Goal: Information Seeking & Learning: Learn about a topic

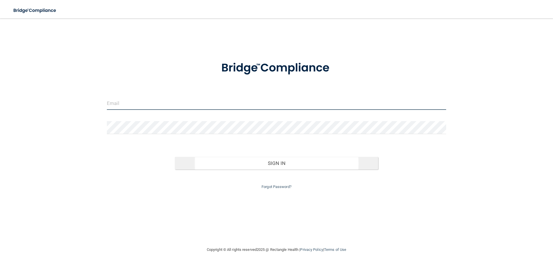
type input "[EMAIL_ADDRESS][DOMAIN_NAME]"
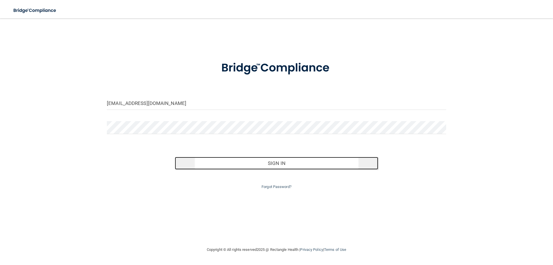
click at [271, 162] on button "Sign In" at bounding box center [277, 163] width 204 height 13
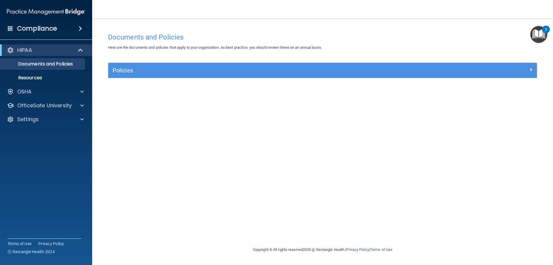
click at [542, 26] on img "Open Resource Center, 2 new notifications" at bounding box center [538, 34] width 17 height 17
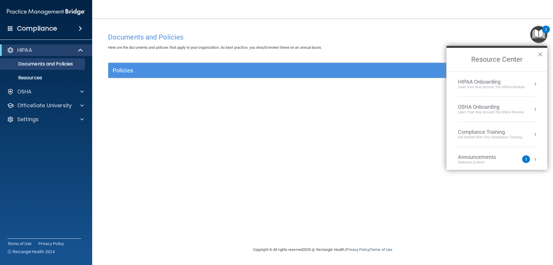
click at [544, 38] on img "Open Resource Center, 2 new notifications" at bounding box center [538, 34] width 17 height 17
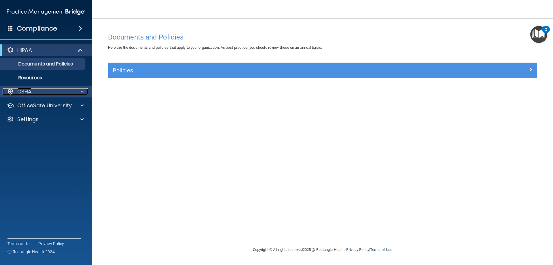
click at [37, 90] on div "OSHA" at bounding box center [38, 91] width 71 height 7
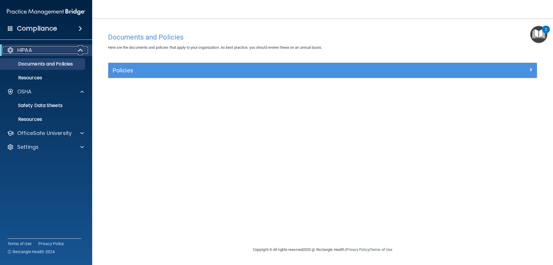
click at [47, 50] on div "HIPAA" at bounding box center [38, 50] width 71 height 7
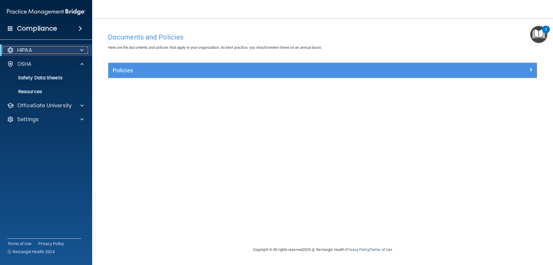
click at [47, 49] on div "HIPAA" at bounding box center [38, 50] width 71 height 7
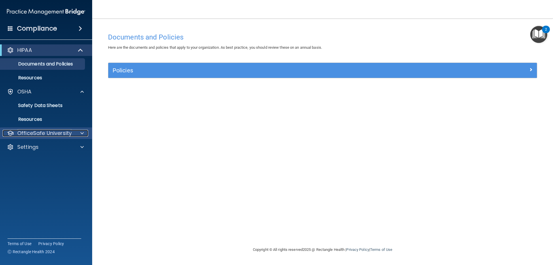
click at [46, 135] on p "OfficeSafe University" at bounding box center [44, 133] width 54 height 7
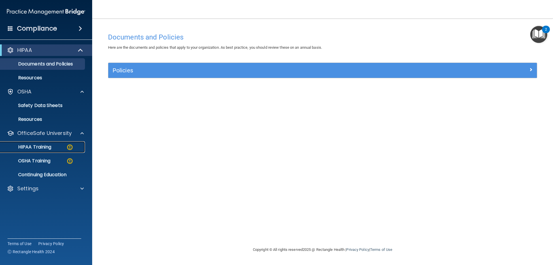
click at [53, 147] on div "HIPAA Training" at bounding box center [43, 147] width 79 height 6
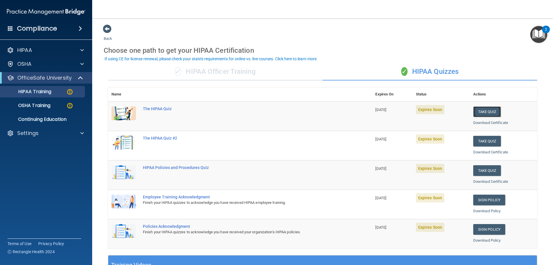
click at [485, 111] on button "Take Quiz" at bounding box center [487, 111] width 28 height 11
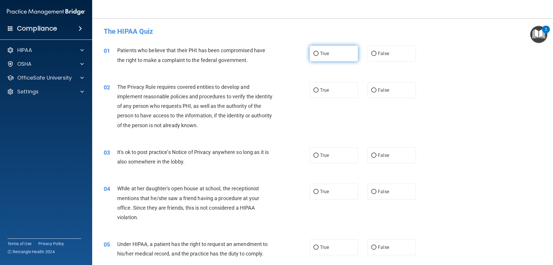
click at [313, 54] on input "True" at bounding box center [315, 54] width 5 height 4
radio input "true"
click at [45, 28] on h4 "Compliance" at bounding box center [37, 28] width 40 height 8
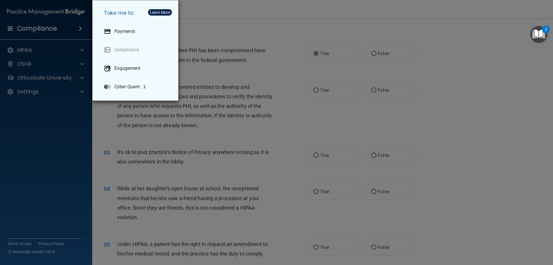
click at [32, 26] on div "Take me to: Payments Compliance Engagement Cyber Quant" at bounding box center [276, 132] width 553 height 265
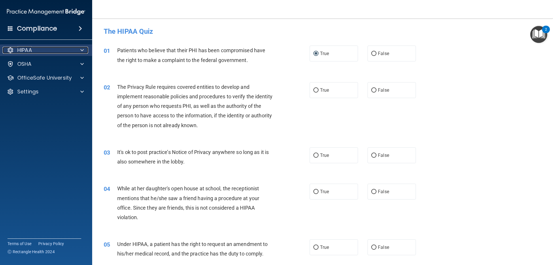
click at [39, 49] on div "HIPAA" at bounding box center [38, 50] width 71 height 7
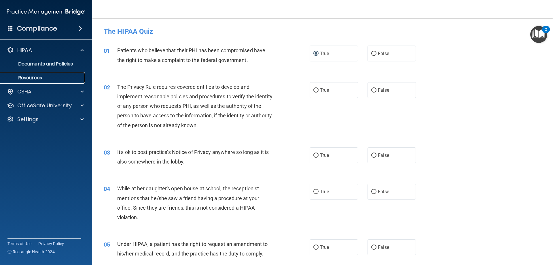
click at [33, 77] on p "Resources" at bounding box center [43, 78] width 79 height 6
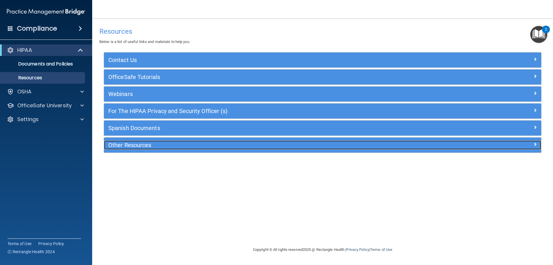
click at [143, 144] on h5 "Other Resources" at bounding box center [267, 145] width 319 height 6
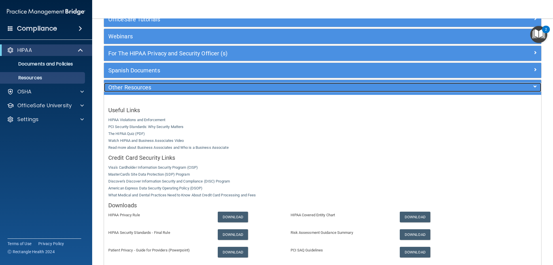
scroll to position [86, 0]
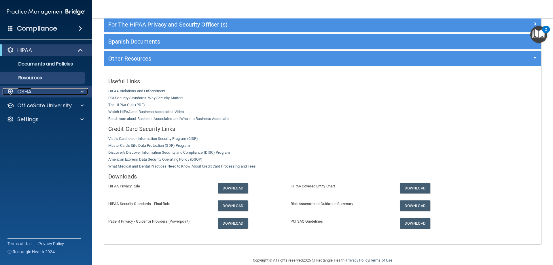
click at [41, 94] on div "OSHA" at bounding box center [38, 91] width 71 height 7
click at [31, 95] on div "OSHA" at bounding box center [46, 92] width 92 height 12
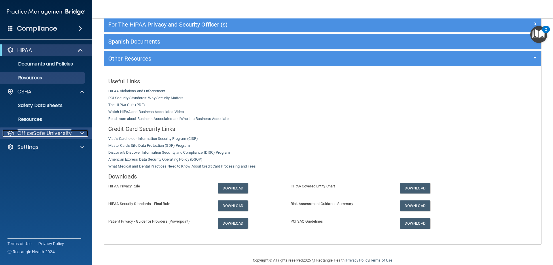
click at [42, 130] on p "OfficeSafe University" at bounding box center [44, 133] width 54 height 7
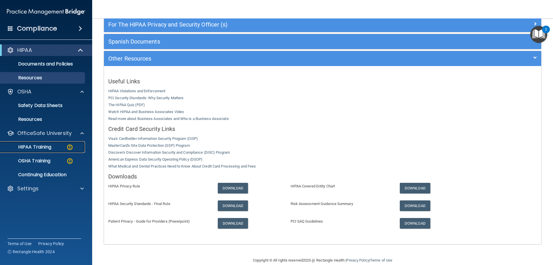
click at [48, 145] on p "HIPAA Training" at bounding box center [28, 147] width 48 height 6
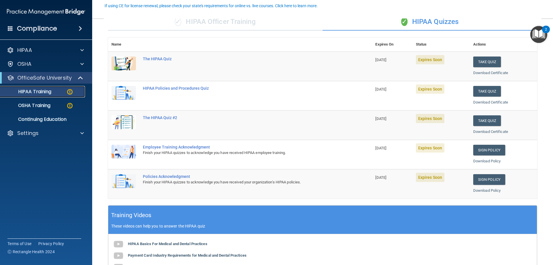
scroll to position [58, 0]
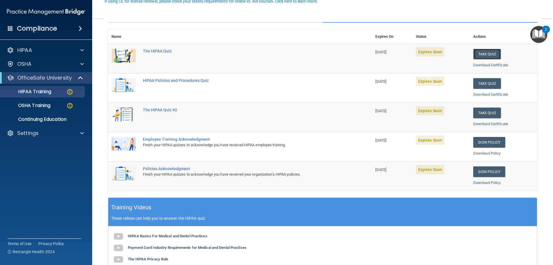
click at [476, 56] on button "Take Quiz" at bounding box center [487, 54] width 28 height 11
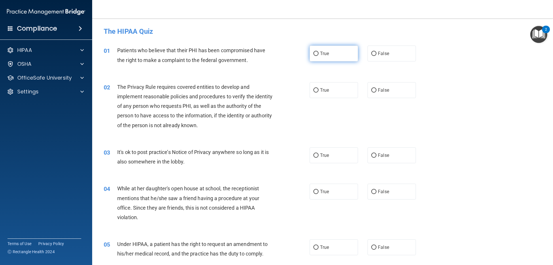
click at [329, 54] on label "True" at bounding box center [333, 53] width 48 height 16
click at [318, 54] on input "True" at bounding box center [315, 54] width 5 height 4
radio input "true"
click at [329, 92] on label "True" at bounding box center [333, 90] width 48 height 16
click at [318, 92] on input "True" at bounding box center [315, 90] width 5 height 4
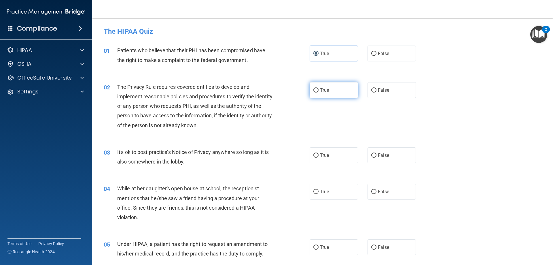
radio input "true"
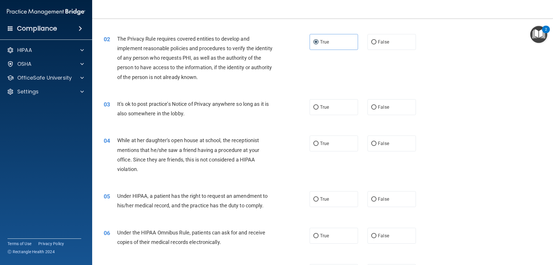
scroll to position [58, 0]
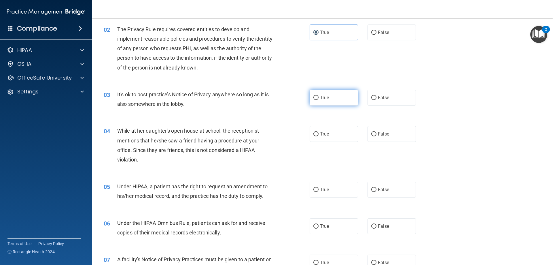
click at [329, 98] on label "True" at bounding box center [333, 98] width 48 height 16
click at [318, 98] on input "True" at bounding box center [315, 98] width 5 height 4
radio input "true"
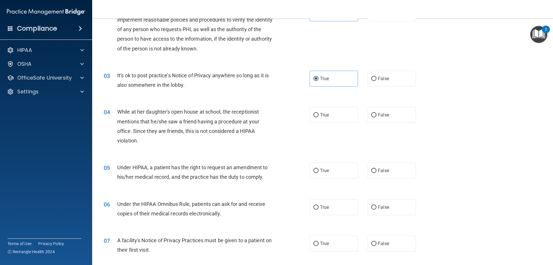
scroll to position [86, 0]
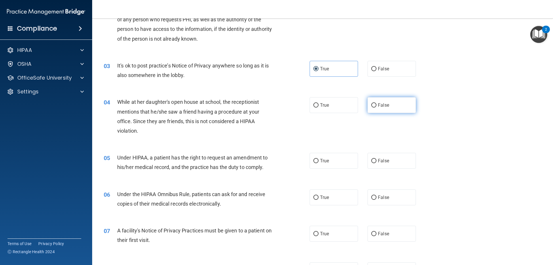
click at [377, 101] on label "False" at bounding box center [391, 105] width 48 height 16
click at [376, 103] on input "False" at bounding box center [373, 105] width 5 height 4
radio input "true"
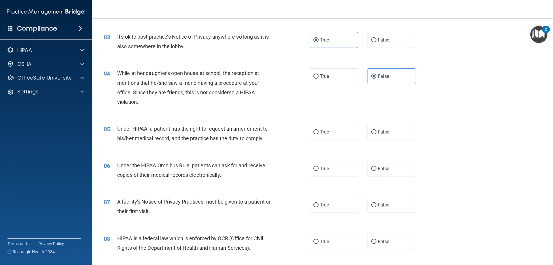
scroll to position [144, 0]
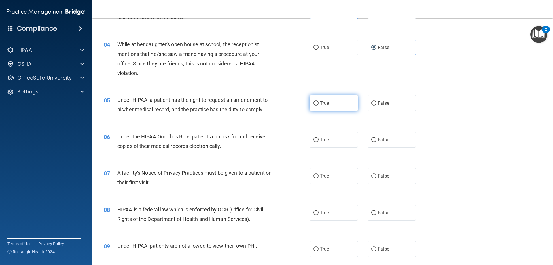
click at [315, 101] on input "True" at bounding box center [315, 103] width 5 height 4
radio input "true"
click at [378, 140] on span "False" at bounding box center [383, 139] width 11 height 5
click at [376, 140] on input "False" at bounding box center [373, 140] width 5 height 4
radio input "true"
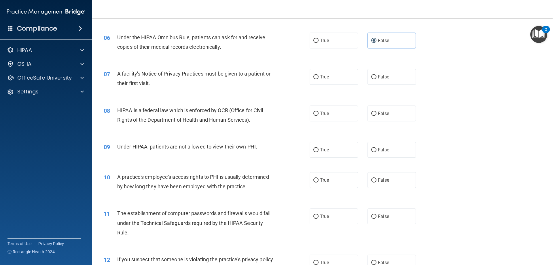
scroll to position [259, 0]
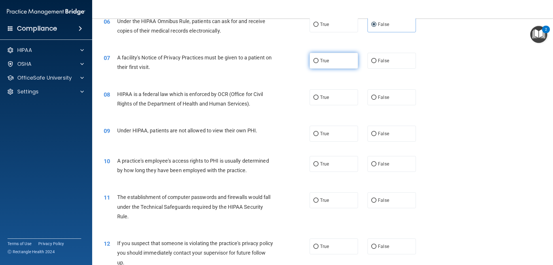
click at [331, 64] on label "True" at bounding box center [333, 61] width 48 height 16
click at [318, 63] on input "True" at bounding box center [315, 61] width 5 height 4
radio input "true"
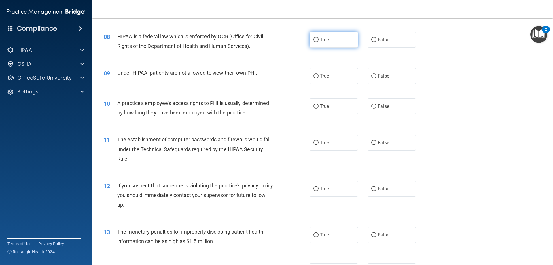
click at [320, 37] on span "True" at bounding box center [324, 39] width 9 height 5
click at [388, 77] on label "False" at bounding box center [391, 76] width 48 height 16
click at [376, 77] on input "False" at bounding box center [373, 76] width 5 height 4
radio input "true"
click at [378, 107] on span "False" at bounding box center [383, 105] width 11 height 5
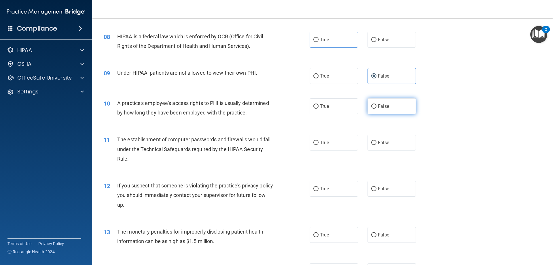
click at [376, 107] on input "False" at bounding box center [373, 106] width 5 height 4
radio input "true"
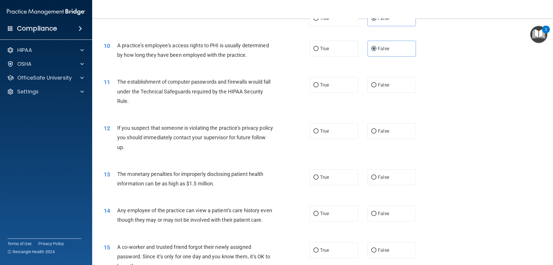
scroll to position [403, 0]
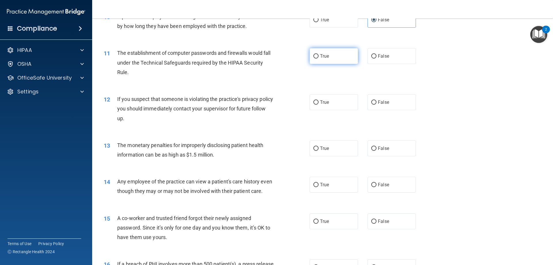
click at [330, 63] on div "11 The establishment of computer passwords and firewalls would fall under the T…" at bounding box center [322, 64] width 446 height 46
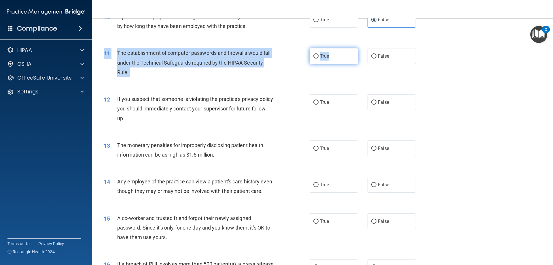
click at [316, 53] on label "True" at bounding box center [333, 56] width 48 height 16
click at [316, 54] on input "True" at bounding box center [315, 56] width 5 height 4
radio input "true"
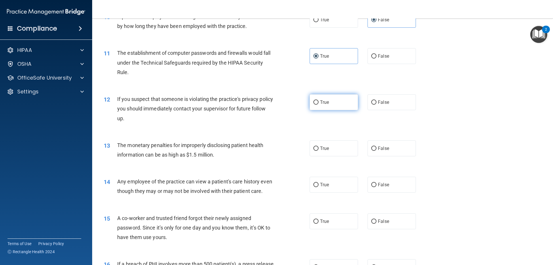
click at [310, 101] on label "True" at bounding box center [333, 102] width 48 height 16
click at [313, 101] on input "True" at bounding box center [315, 102] width 5 height 4
radio input "true"
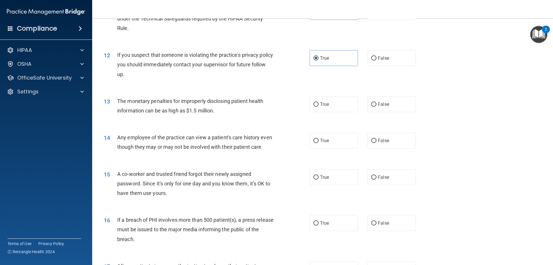
scroll to position [461, 0]
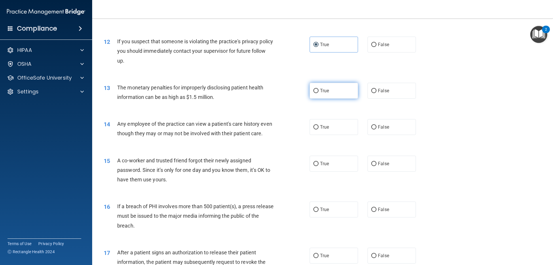
click at [334, 94] on label "True" at bounding box center [333, 91] width 48 height 16
click at [318, 93] on input "True" at bounding box center [315, 91] width 5 height 4
radio input "true"
click at [389, 131] on label "False" at bounding box center [391, 127] width 48 height 16
click at [376, 129] on input "False" at bounding box center [373, 127] width 5 height 4
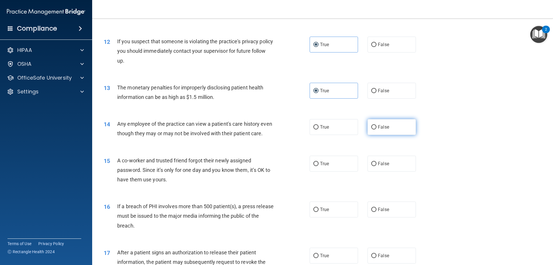
radio input "true"
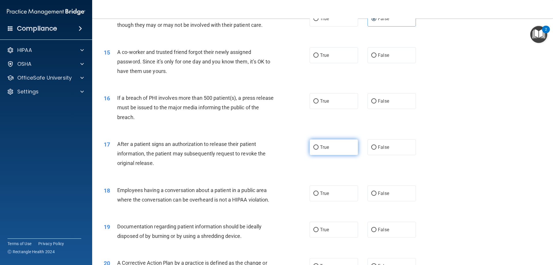
scroll to position [576, 0]
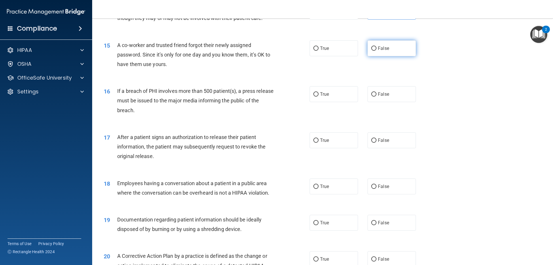
click at [383, 51] on span "False" at bounding box center [383, 47] width 11 height 5
click at [376, 51] on input "False" at bounding box center [373, 48] width 5 height 4
radio input "true"
click at [318, 102] on label "True" at bounding box center [333, 94] width 48 height 16
click at [318, 96] on input "True" at bounding box center [315, 94] width 5 height 4
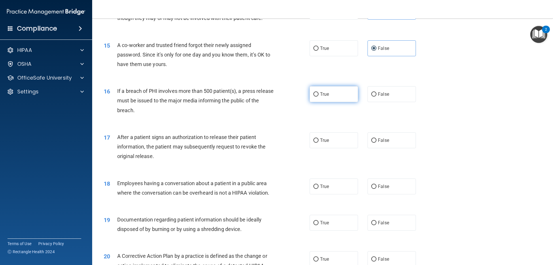
radio input "true"
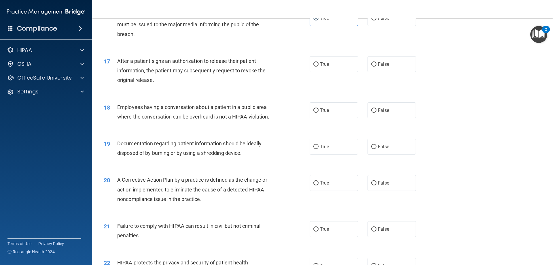
scroll to position [662, 0]
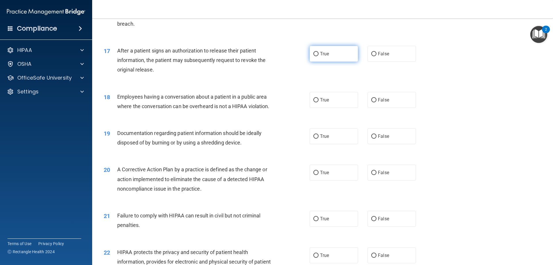
click at [320, 56] on span "True" at bounding box center [324, 53] width 9 height 5
click at [318, 56] on input "True" at bounding box center [315, 54] width 5 height 4
radio input "true"
drag, startPoint x: 375, startPoint y: 110, endPoint x: 368, endPoint y: 113, distance: 7.1
click at [374, 108] on label "False" at bounding box center [391, 100] width 48 height 16
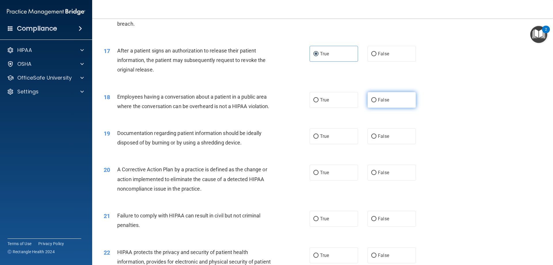
click at [374, 102] on input "False" at bounding box center [373, 100] width 5 height 4
radio input "true"
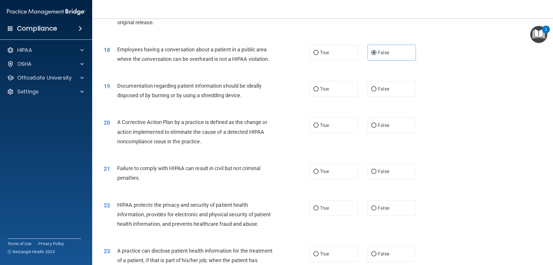
scroll to position [720, 0]
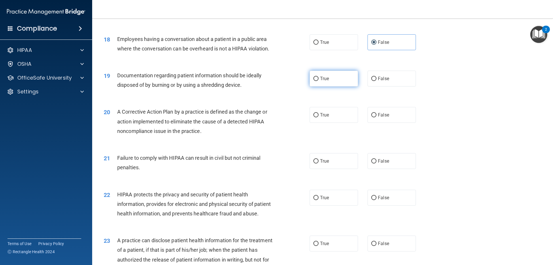
click at [322, 85] on label "True" at bounding box center [333, 79] width 48 height 16
click at [318, 81] on input "True" at bounding box center [315, 79] width 5 height 4
radio input "true"
click at [321, 123] on label "True" at bounding box center [333, 115] width 48 height 16
click at [318, 117] on input "True" at bounding box center [315, 115] width 5 height 4
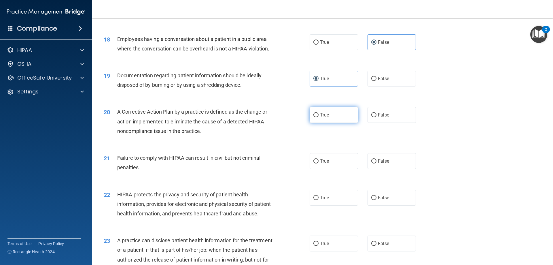
radio input "true"
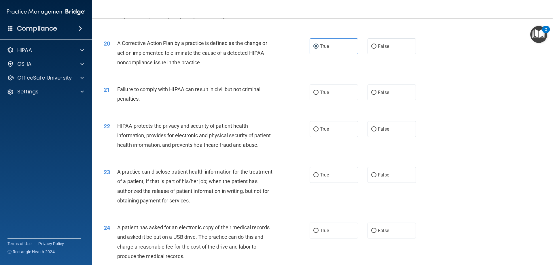
scroll to position [806, 0]
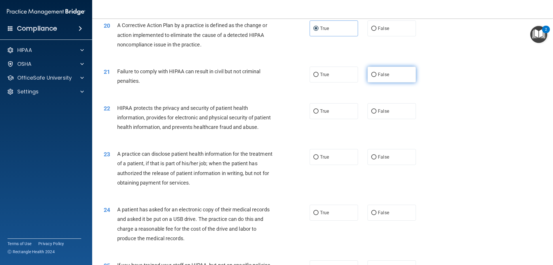
click at [382, 82] on label "False" at bounding box center [391, 75] width 48 height 16
click at [376, 77] on input "False" at bounding box center [373, 75] width 5 height 4
radio input "true"
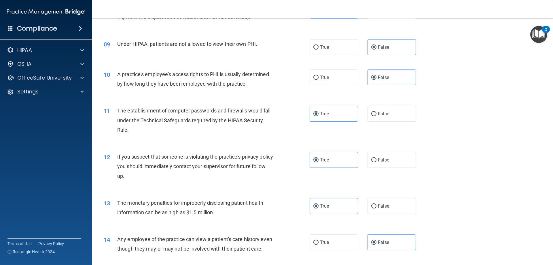
scroll to position [317, 0]
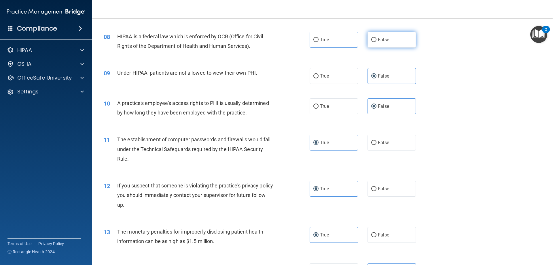
click at [381, 34] on label "False" at bounding box center [391, 40] width 48 height 16
click at [376, 38] on input "False" at bounding box center [373, 40] width 5 height 4
radio input "true"
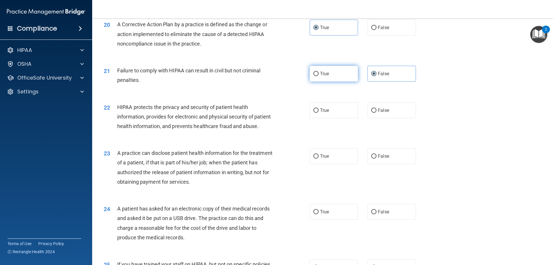
scroll to position [864, 0]
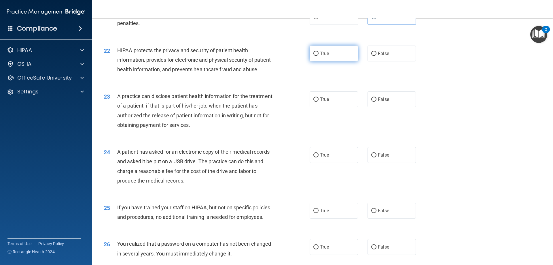
click at [315, 56] on input "True" at bounding box center [315, 54] width 5 height 4
radio input "true"
click at [324, 107] on label "True" at bounding box center [333, 99] width 48 height 16
click at [318, 102] on input "True" at bounding box center [315, 99] width 5 height 4
radio input "true"
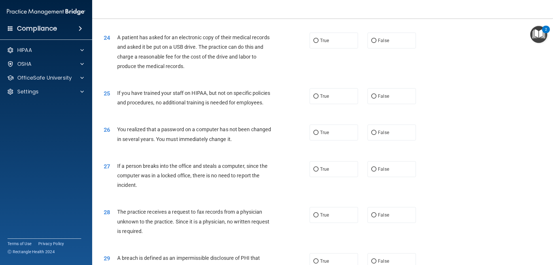
scroll to position [979, 0]
click at [371, 42] on input "False" at bounding box center [373, 40] width 5 height 4
radio input "true"
click at [383, 98] on span "False" at bounding box center [383, 94] width 11 height 5
click at [376, 98] on input "False" at bounding box center [373, 95] width 5 height 4
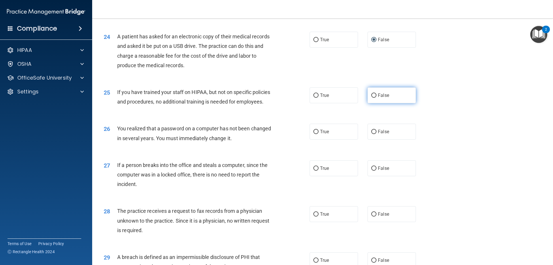
radio input "true"
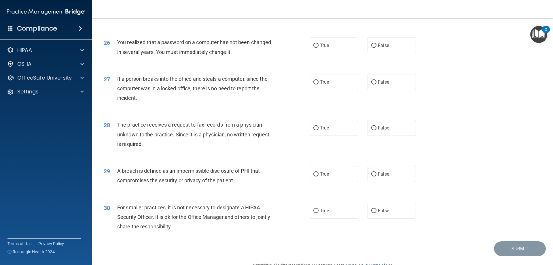
scroll to position [1065, 0]
click at [327, 53] on label "True" at bounding box center [333, 45] width 48 height 16
click at [318, 48] on input "True" at bounding box center [315, 45] width 5 height 4
radio input "true"
click at [380, 84] on span "False" at bounding box center [383, 81] width 11 height 5
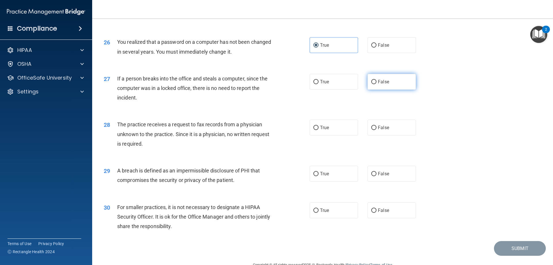
click at [376, 84] on input "False" at bounding box center [373, 82] width 5 height 4
radio input "true"
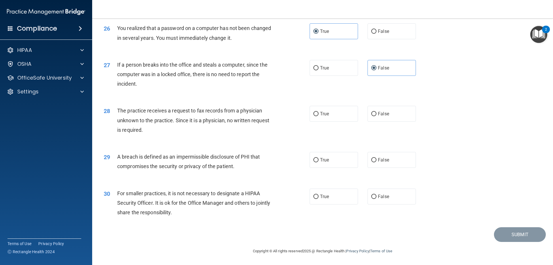
scroll to position [1098, 0]
click at [388, 115] on label "False" at bounding box center [391, 114] width 48 height 16
click at [376, 115] on input "False" at bounding box center [373, 114] width 5 height 4
radio input "true"
click at [331, 165] on label "True" at bounding box center [333, 160] width 48 height 16
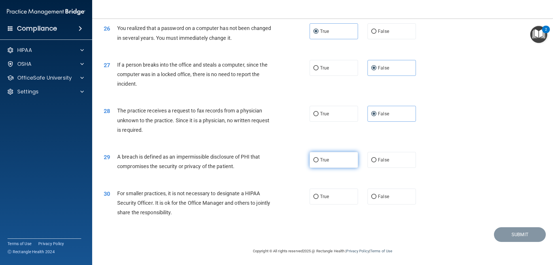
click at [318, 162] on input "True" at bounding box center [315, 160] width 5 height 4
radio input "true"
click at [374, 198] on label "False" at bounding box center [391, 196] width 48 height 16
click at [374, 198] on input "False" at bounding box center [373, 196] width 5 height 4
radio input "true"
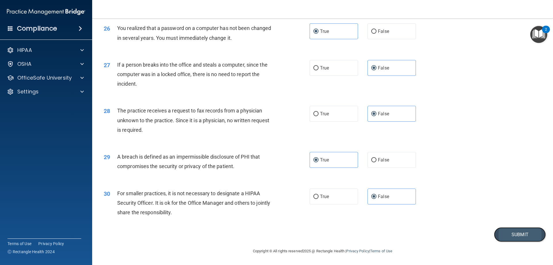
click at [496, 237] on button "Submit" at bounding box center [520, 234] width 52 height 15
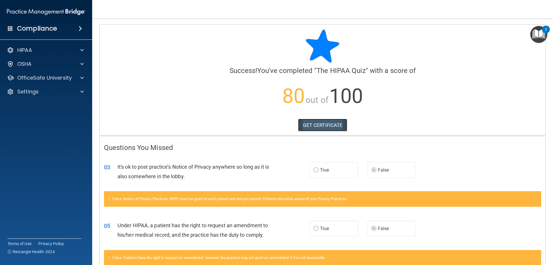
click at [321, 125] on link "GET CERTIFICATE" at bounding box center [322, 125] width 49 height 13
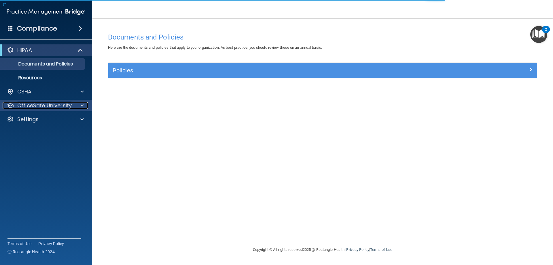
click at [23, 106] on p "OfficeSafe University" at bounding box center [44, 105] width 54 height 7
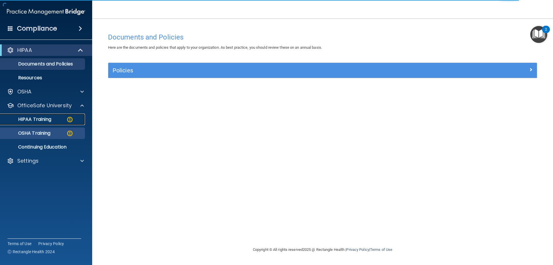
click at [35, 119] on p "HIPAA Training" at bounding box center [28, 119] width 48 height 6
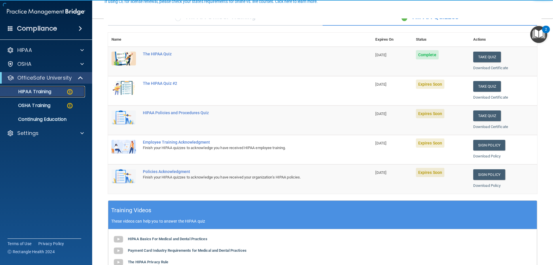
scroll to position [58, 0]
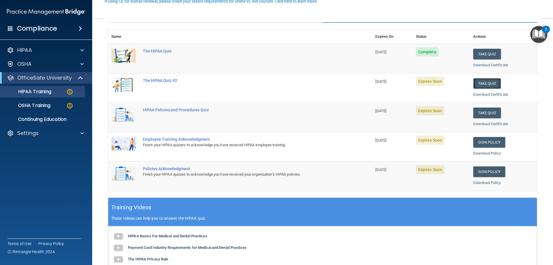
click at [485, 86] on button "Take Quiz" at bounding box center [487, 83] width 28 height 11
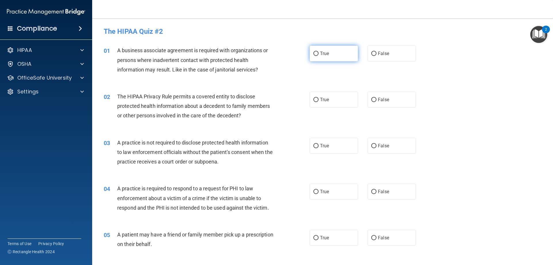
click at [327, 51] on label "True" at bounding box center [333, 53] width 48 height 16
click at [318, 52] on input "True" at bounding box center [315, 54] width 5 height 4
radio input "true"
click at [320, 102] on label "True" at bounding box center [333, 100] width 48 height 16
click at [318, 102] on input "True" at bounding box center [315, 100] width 5 height 4
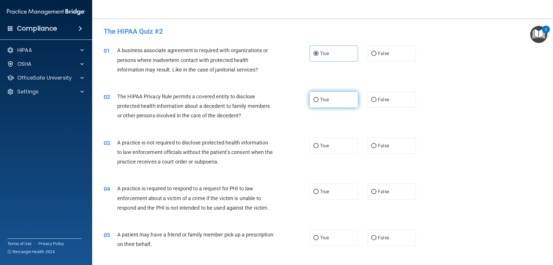
radio input "true"
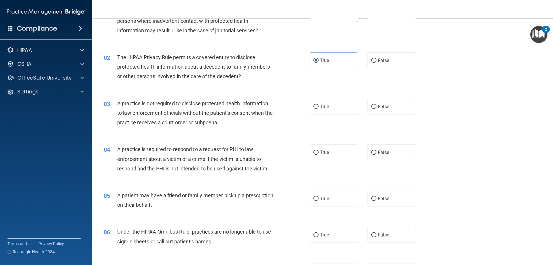
scroll to position [58, 0]
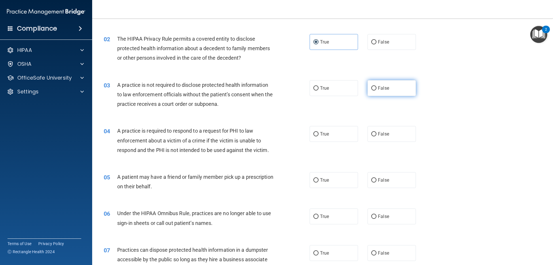
click at [391, 86] on label "False" at bounding box center [391, 88] width 48 height 16
click at [376, 86] on input "False" at bounding box center [373, 88] width 5 height 4
radio input "true"
click at [373, 138] on label "False" at bounding box center [391, 134] width 48 height 16
click at [373, 136] on input "False" at bounding box center [373, 134] width 5 height 4
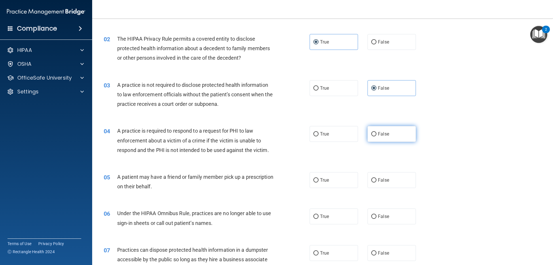
radio input "true"
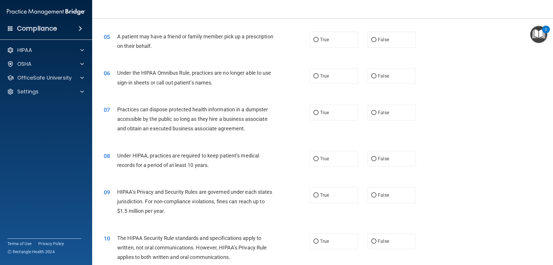
scroll to position [202, 0]
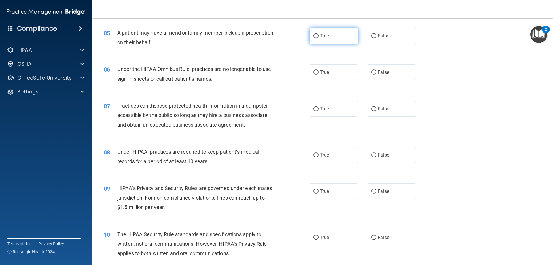
click at [330, 33] on label "True" at bounding box center [333, 36] width 48 height 16
click at [318, 34] on input "True" at bounding box center [315, 36] width 5 height 4
radio input "true"
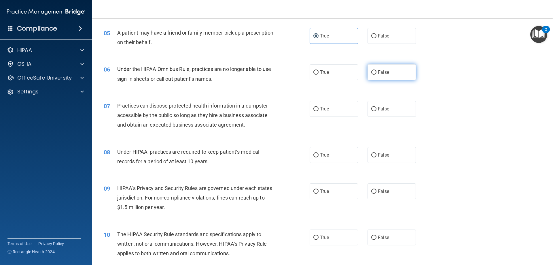
click at [374, 77] on label "False" at bounding box center [391, 72] width 48 height 16
click at [374, 75] on input "False" at bounding box center [373, 72] width 5 height 4
radio input "true"
click at [378, 108] on span "False" at bounding box center [383, 108] width 11 height 5
click at [376, 108] on input "False" at bounding box center [373, 109] width 5 height 4
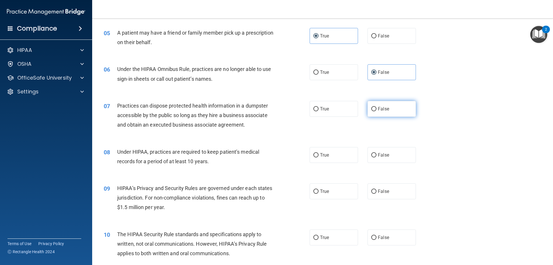
radio input "true"
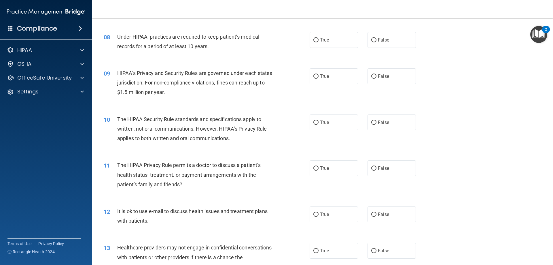
scroll to position [317, 0]
click at [337, 44] on label "True" at bounding box center [333, 40] width 48 height 16
click at [318, 42] on input "True" at bounding box center [315, 40] width 5 height 4
radio input "true"
click at [393, 39] on label "False" at bounding box center [391, 40] width 48 height 16
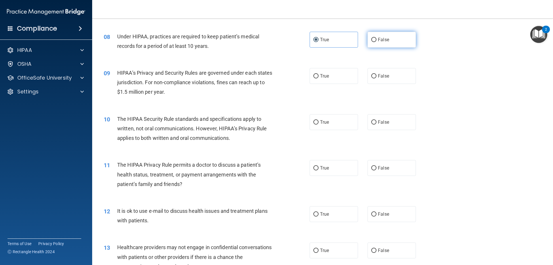
click at [376, 39] on input "False" at bounding box center [373, 40] width 5 height 4
radio input "true"
radio input "false"
click at [324, 79] on label "True" at bounding box center [333, 76] width 48 height 16
click at [318, 78] on input "True" at bounding box center [315, 76] width 5 height 4
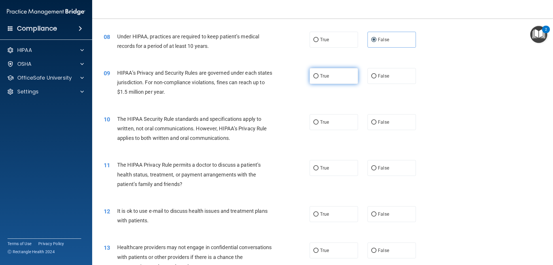
radio input "true"
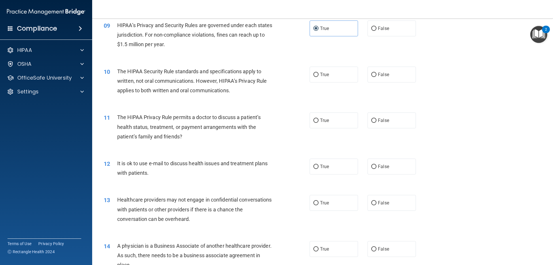
scroll to position [374, 0]
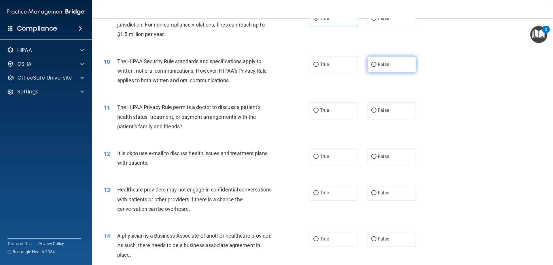
click at [378, 65] on span "False" at bounding box center [383, 64] width 11 height 5
click at [376, 65] on input "False" at bounding box center [373, 64] width 5 height 4
radio input "true"
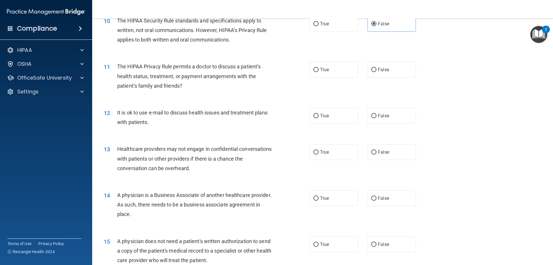
scroll to position [432, 0]
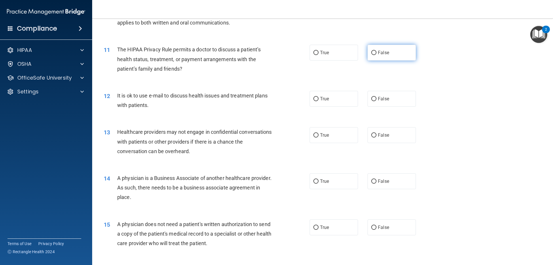
click at [376, 58] on label "False" at bounding box center [391, 53] width 48 height 16
click at [376, 55] on input "False" at bounding box center [373, 53] width 5 height 4
radio input "true"
click at [318, 101] on label "True" at bounding box center [333, 99] width 48 height 16
click at [318, 101] on input "True" at bounding box center [315, 99] width 5 height 4
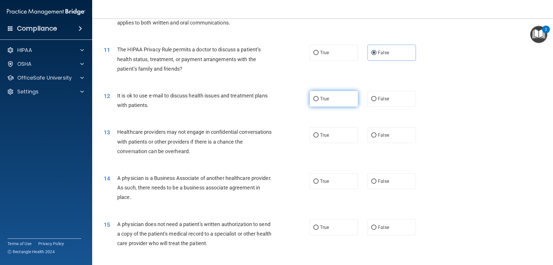
radio input "true"
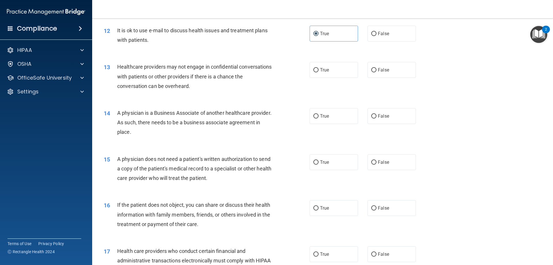
scroll to position [518, 0]
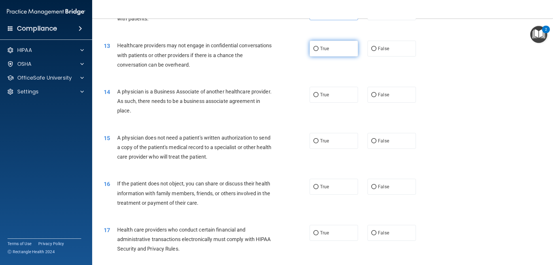
click at [336, 50] on label "True" at bounding box center [333, 49] width 48 height 16
click at [318, 50] on input "True" at bounding box center [315, 49] width 5 height 4
radio input "true"
click at [378, 93] on span "False" at bounding box center [383, 94] width 11 height 5
click at [376, 93] on input "False" at bounding box center [373, 95] width 5 height 4
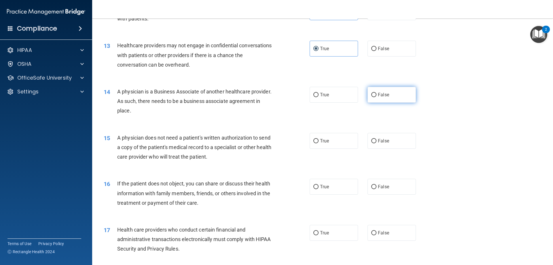
radio input "true"
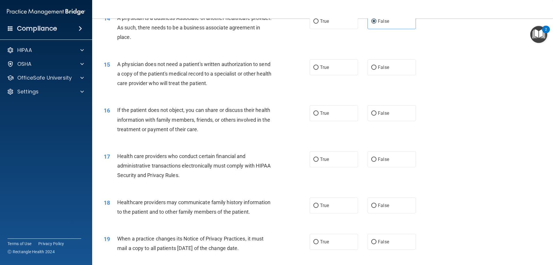
scroll to position [605, 0]
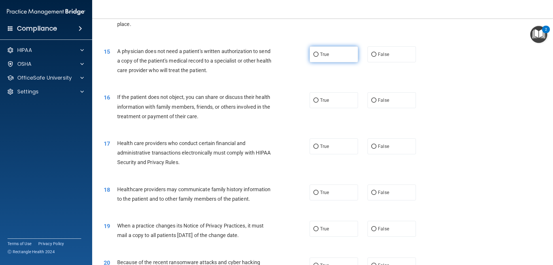
click at [345, 54] on label "True" at bounding box center [333, 54] width 48 height 16
click at [318, 54] on input "True" at bounding box center [315, 54] width 5 height 4
radio input "true"
click at [340, 99] on label "True" at bounding box center [333, 100] width 48 height 16
click at [318, 99] on input "True" at bounding box center [315, 100] width 5 height 4
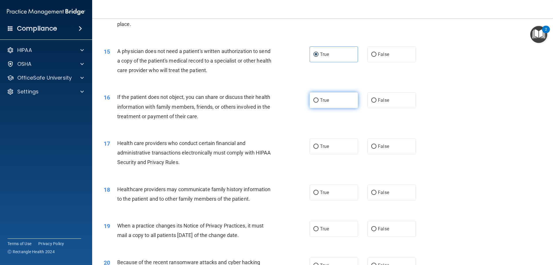
radio input "true"
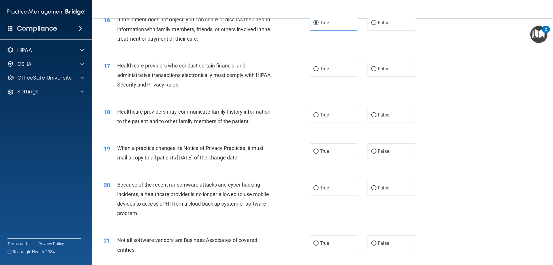
scroll to position [691, 0]
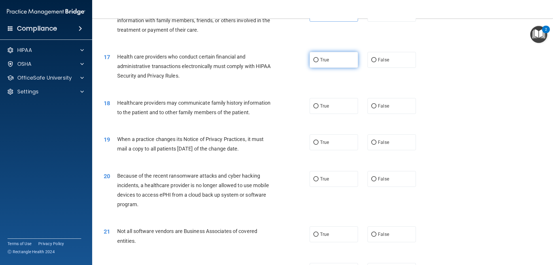
click at [325, 58] on span "True" at bounding box center [324, 59] width 9 height 5
click at [318, 58] on input "True" at bounding box center [315, 60] width 5 height 4
radio input "true"
click at [385, 109] on label "False" at bounding box center [391, 106] width 48 height 16
click at [376, 108] on input "False" at bounding box center [373, 106] width 5 height 4
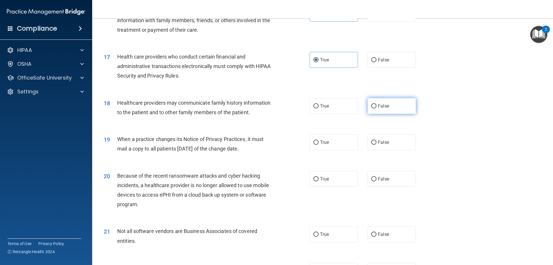
radio input "true"
click at [331, 143] on label "True" at bounding box center [333, 142] width 48 height 16
click at [318, 143] on input "True" at bounding box center [315, 142] width 5 height 4
radio input "true"
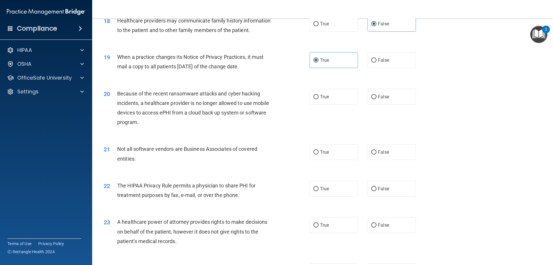
scroll to position [777, 0]
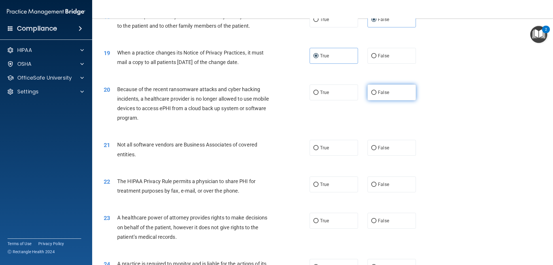
click at [380, 91] on span "False" at bounding box center [383, 92] width 11 height 5
click at [376, 91] on input "False" at bounding box center [373, 92] width 5 height 4
radio input "true"
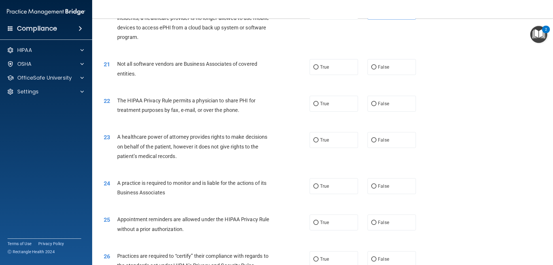
scroll to position [864, 0]
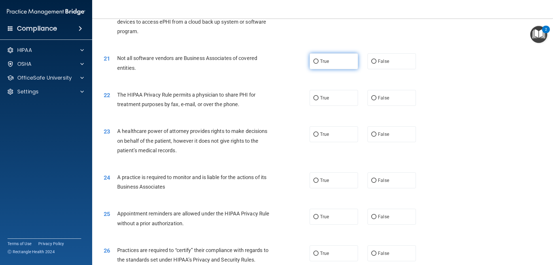
click at [330, 65] on label "True" at bounding box center [333, 61] width 48 height 16
click at [318, 64] on input "True" at bounding box center [315, 61] width 5 height 4
radio input "true"
click at [323, 100] on span "True" at bounding box center [324, 97] width 9 height 5
click at [318, 100] on input "True" at bounding box center [315, 98] width 5 height 4
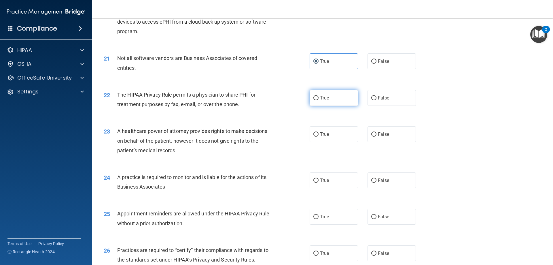
radio input "true"
click at [387, 134] on label "False" at bounding box center [391, 134] width 48 height 16
click at [376, 134] on input "False" at bounding box center [373, 134] width 5 height 4
radio input "true"
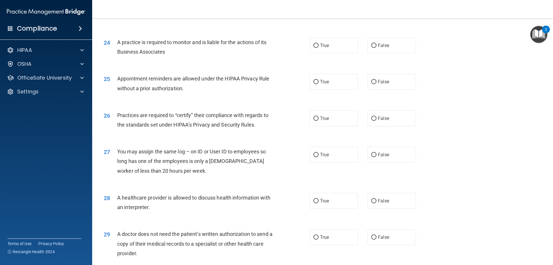
scroll to position [1008, 0]
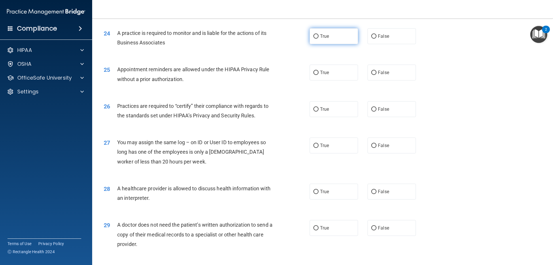
click at [323, 42] on label "True" at bounding box center [333, 36] width 48 height 16
click at [318, 39] on input "True" at bounding box center [315, 36] width 5 height 4
radio input "true"
drag, startPoint x: 322, startPoint y: 79, endPoint x: 320, endPoint y: 82, distance: 3.2
click at [321, 80] on label "True" at bounding box center [333, 72] width 48 height 16
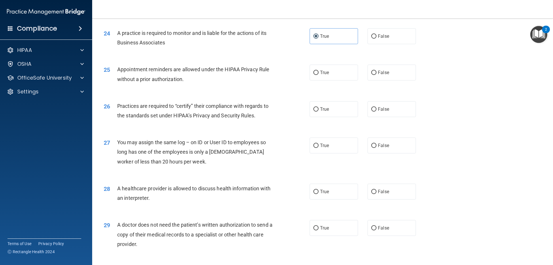
click at [318, 75] on input "True" at bounding box center [315, 73] width 5 height 4
radio input "true"
click at [321, 112] on label "True" at bounding box center [333, 109] width 48 height 16
click at [372, 140] on label "False" at bounding box center [391, 145] width 48 height 16
click at [372, 143] on input "False" at bounding box center [373, 145] width 5 height 4
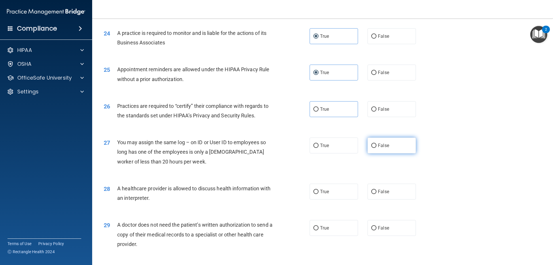
radio input "true"
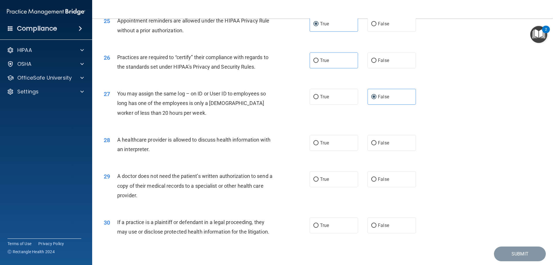
scroll to position [1065, 0]
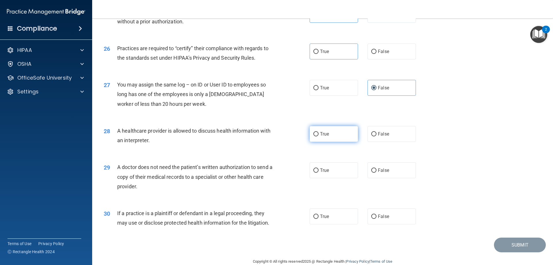
click at [324, 137] on label "True" at bounding box center [333, 134] width 48 height 16
click at [318, 136] on input "True" at bounding box center [315, 134] width 5 height 4
radio input "true"
click at [332, 173] on label "True" at bounding box center [333, 170] width 48 height 16
click at [318, 172] on input "True" at bounding box center [315, 170] width 5 height 4
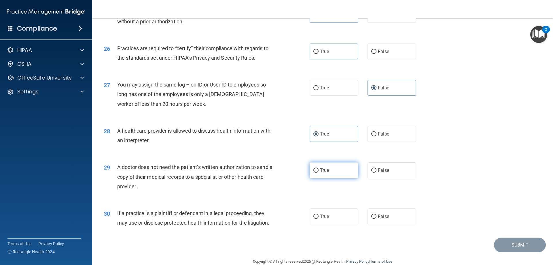
radio input "true"
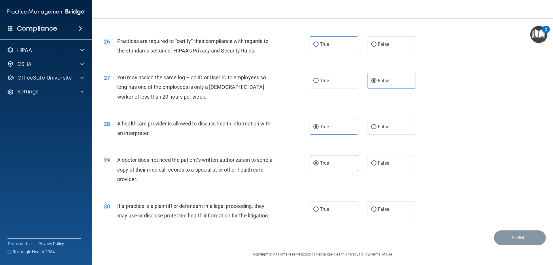
scroll to position [1076, 0]
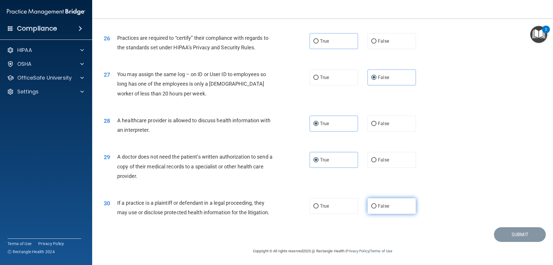
click at [392, 202] on label "False" at bounding box center [391, 206] width 48 height 16
click at [376, 204] on input "False" at bounding box center [373, 206] width 5 height 4
radio input "true"
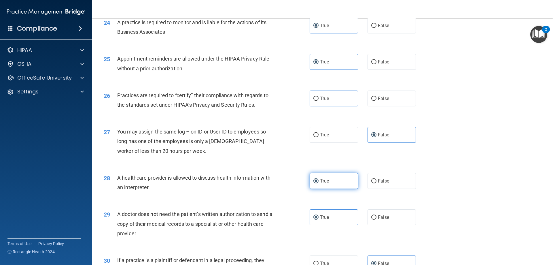
scroll to position [1018, 0]
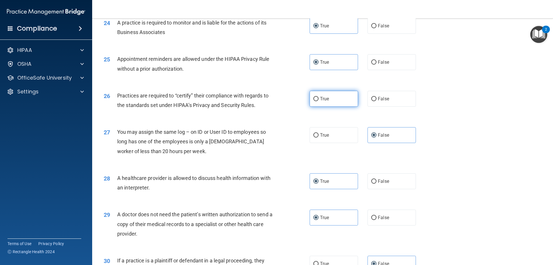
click at [323, 101] on span "True" at bounding box center [324, 98] width 9 height 5
click at [318, 101] on input "True" at bounding box center [315, 99] width 5 height 4
radio input "true"
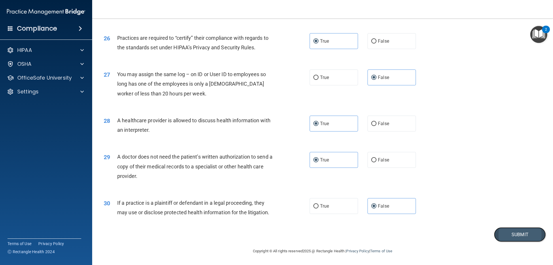
click at [509, 233] on button "Submit" at bounding box center [520, 234] width 52 height 15
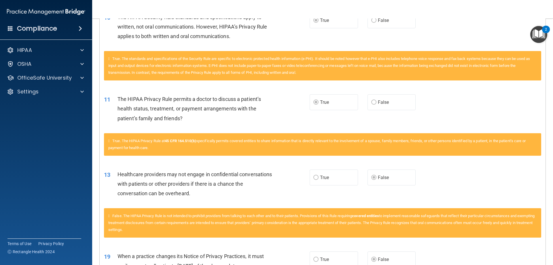
scroll to position [403, 0]
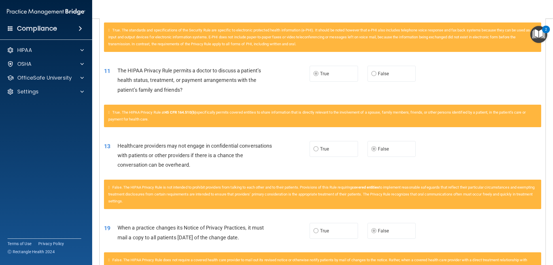
click at [320, 74] on span "True" at bounding box center [324, 73] width 9 height 5
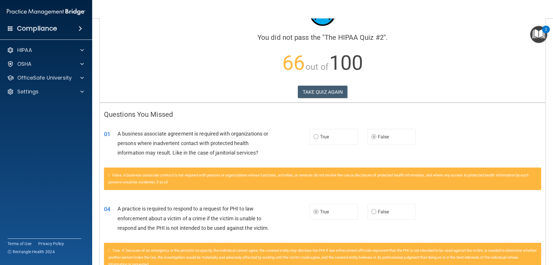
scroll to position [0, 0]
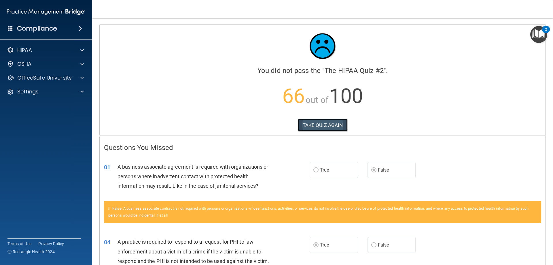
click at [311, 126] on button "TAKE QUIZ AGAIN" at bounding box center [323, 125] width 50 height 13
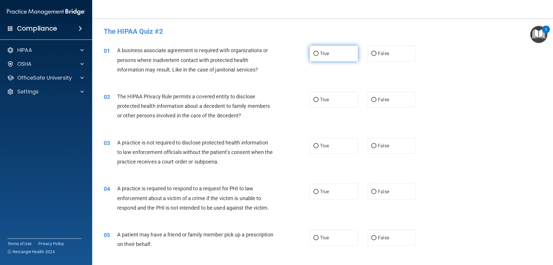
click at [318, 50] on label "True" at bounding box center [333, 53] width 48 height 16
click at [318, 52] on input "True" at bounding box center [315, 54] width 5 height 4
radio input "true"
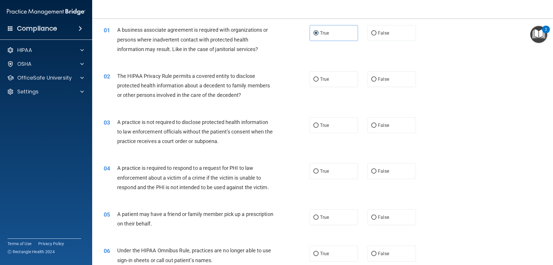
scroll to position [29, 0]
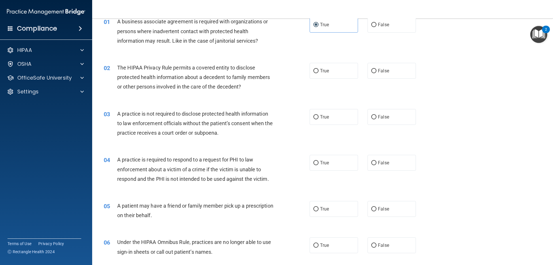
click at [358, 68] on div "True False" at bounding box center [367, 71] width 116 height 16
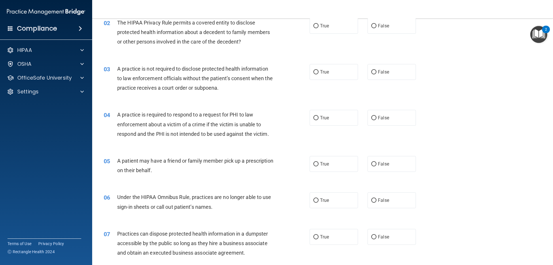
scroll to position [86, 0]
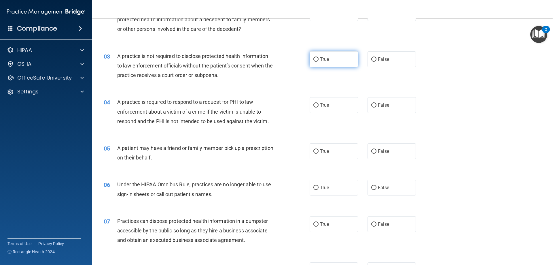
click at [349, 62] on label "True" at bounding box center [333, 59] width 48 height 16
click at [318, 62] on input "True" at bounding box center [315, 59] width 5 height 4
radio input "true"
click at [377, 64] on label "False" at bounding box center [391, 59] width 48 height 16
click at [376, 62] on input "False" at bounding box center [373, 59] width 5 height 4
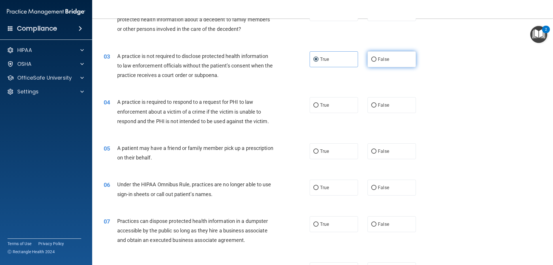
radio input "true"
radio input "false"
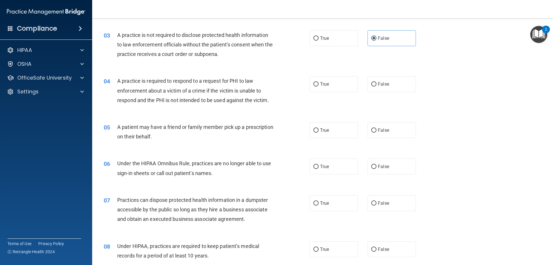
scroll to position [115, 0]
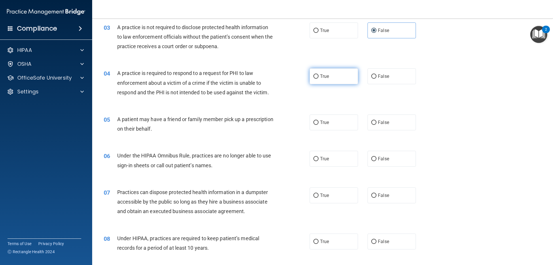
click at [317, 80] on label "True" at bounding box center [333, 76] width 48 height 16
click at [317, 79] on input "True" at bounding box center [315, 76] width 5 height 4
radio input "true"
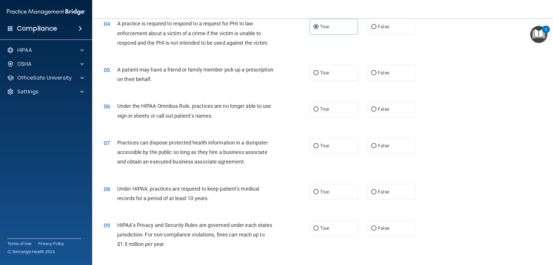
scroll to position [173, 0]
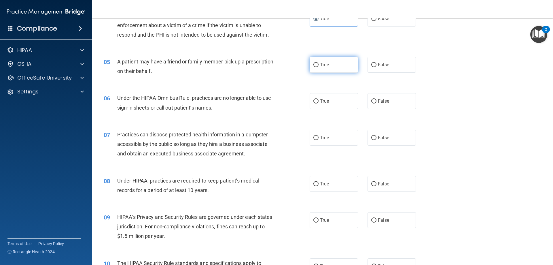
click at [318, 69] on label "True" at bounding box center [333, 65] width 48 height 16
click at [318, 67] on input "True" at bounding box center [315, 65] width 5 height 4
radio input "true"
click at [371, 100] on input "False" at bounding box center [373, 101] width 5 height 4
radio input "true"
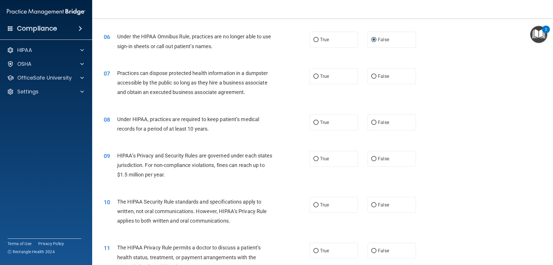
scroll to position [259, 0]
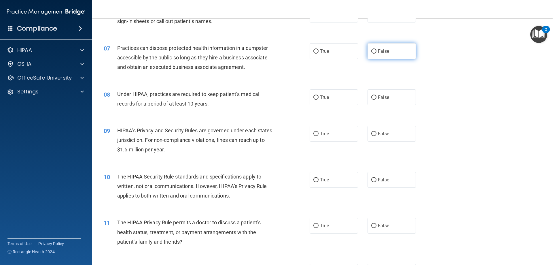
click at [383, 52] on span "False" at bounding box center [383, 50] width 11 height 5
click at [376, 52] on input "False" at bounding box center [373, 51] width 5 height 4
radio input "true"
click at [385, 95] on span "False" at bounding box center [383, 96] width 11 height 5
click at [376, 95] on input "False" at bounding box center [373, 97] width 5 height 4
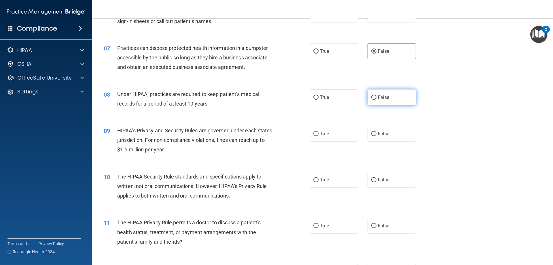
radio input "true"
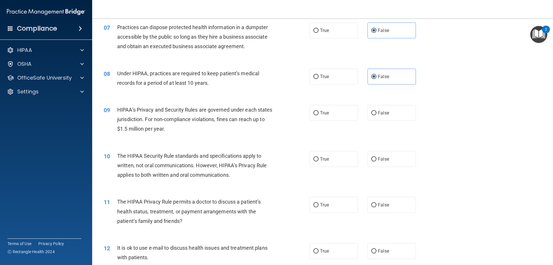
scroll to position [317, 0]
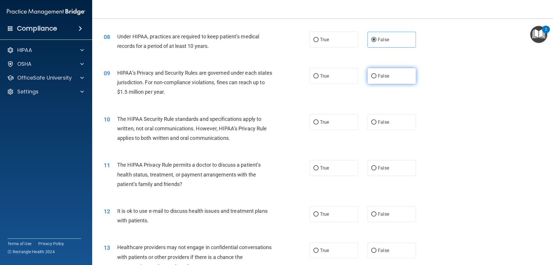
click at [378, 79] on label "False" at bounding box center [391, 76] width 48 height 16
click at [376, 78] on input "False" at bounding box center [373, 76] width 5 height 4
radio input "true"
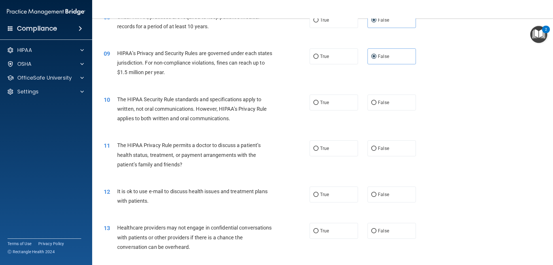
scroll to position [345, 0]
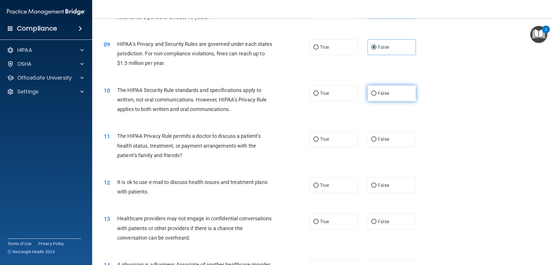
click at [392, 95] on label "False" at bounding box center [391, 93] width 48 height 16
click at [376, 95] on input "False" at bounding box center [373, 93] width 5 height 4
radio input "true"
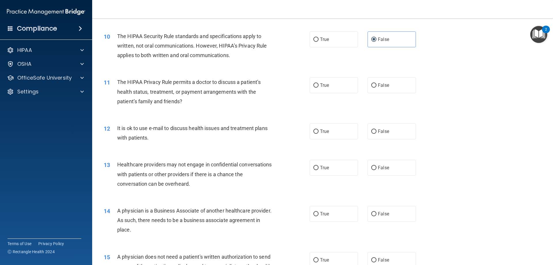
scroll to position [403, 0]
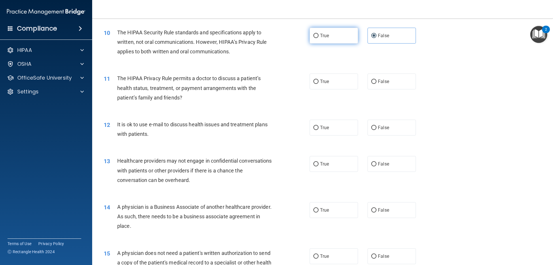
click at [316, 38] on label "True" at bounding box center [333, 36] width 48 height 16
click at [316, 38] on input "True" at bounding box center [315, 36] width 5 height 4
radio input "true"
radio input "false"
click at [317, 83] on label "True" at bounding box center [333, 81] width 48 height 16
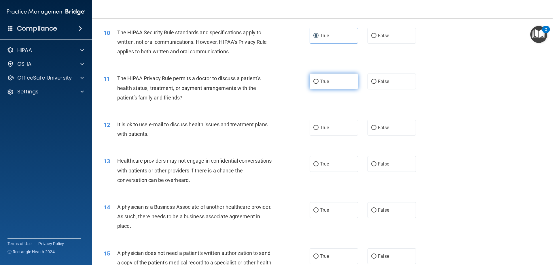
click at [317, 83] on input "True" at bounding box center [315, 81] width 5 height 4
radio input "true"
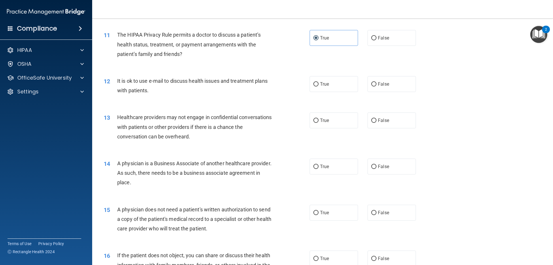
scroll to position [461, 0]
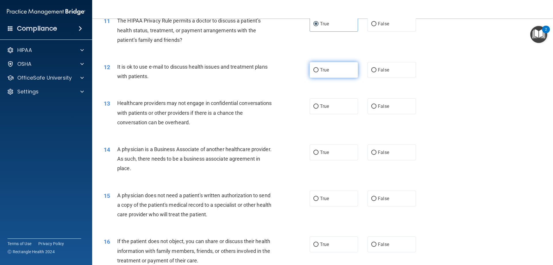
click at [326, 76] on label "True" at bounding box center [333, 70] width 48 height 16
click at [318, 72] on input "True" at bounding box center [315, 70] width 5 height 4
radio input "true"
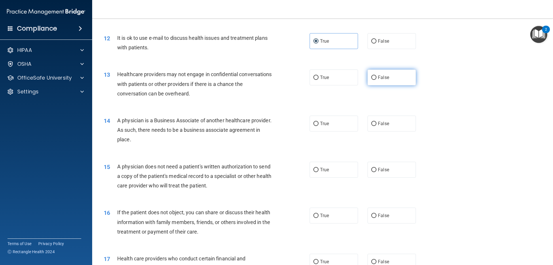
click at [375, 77] on label "False" at bounding box center [391, 77] width 48 height 16
click at [375, 77] on input "False" at bounding box center [373, 77] width 5 height 4
radio input "true"
click at [382, 123] on span "False" at bounding box center [383, 123] width 11 height 5
click at [376, 123] on input "False" at bounding box center [373, 123] width 5 height 4
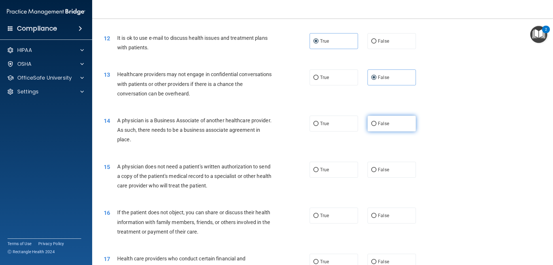
radio input "true"
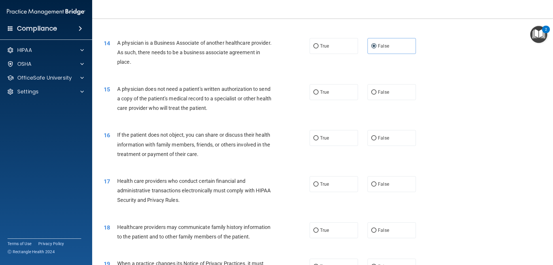
scroll to position [576, 0]
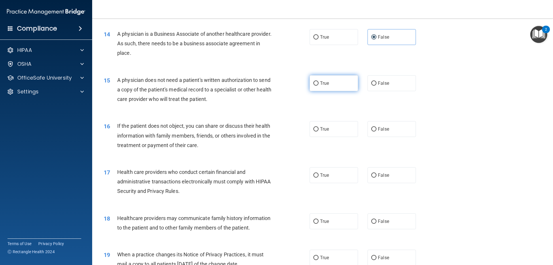
click at [322, 84] on span "True" at bounding box center [324, 82] width 9 height 5
click at [318, 84] on input "True" at bounding box center [315, 83] width 5 height 4
radio input "true"
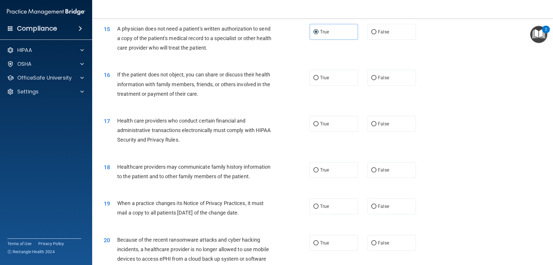
scroll to position [633, 0]
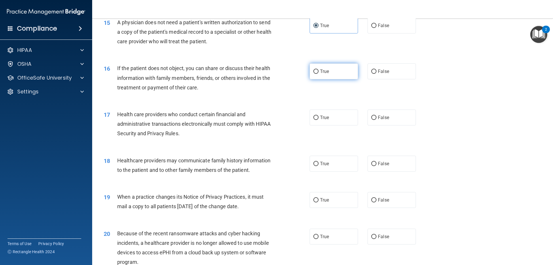
click at [321, 71] on span "True" at bounding box center [324, 71] width 9 height 5
click at [318, 71] on input "True" at bounding box center [315, 71] width 5 height 4
radio input "true"
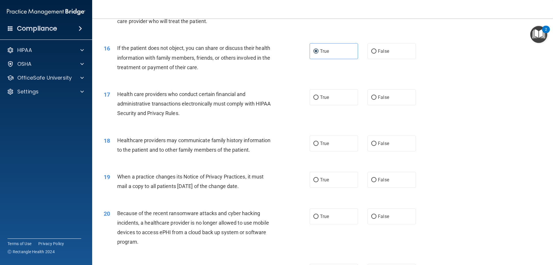
scroll to position [662, 0]
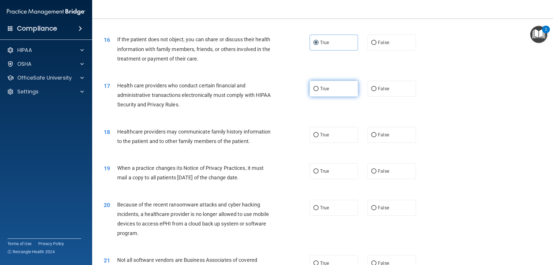
click at [317, 91] on label "True" at bounding box center [333, 89] width 48 height 16
click at [317, 91] on input "True" at bounding box center [315, 89] width 5 height 4
radio input "true"
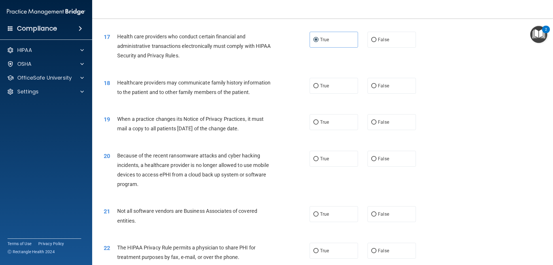
scroll to position [720, 0]
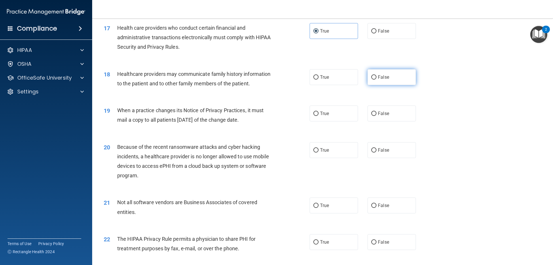
click at [371, 77] on input "False" at bounding box center [373, 77] width 5 height 4
radio input "true"
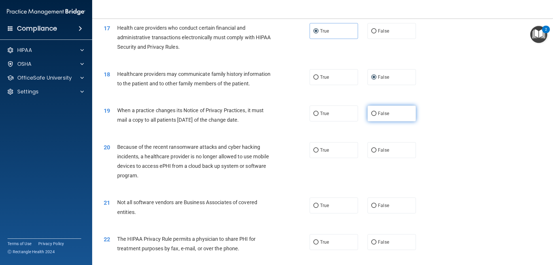
click at [382, 117] on label "False" at bounding box center [391, 113] width 48 height 16
click at [376, 116] on input "False" at bounding box center [373, 113] width 5 height 4
radio input "true"
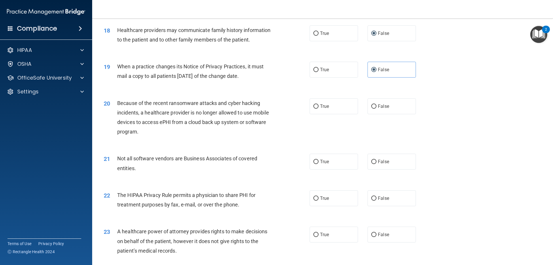
scroll to position [777, 0]
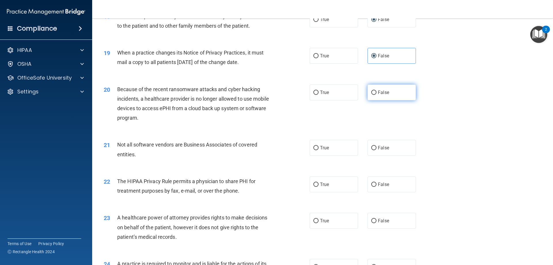
click at [377, 96] on label "False" at bounding box center [391, 92] width 48 height 16
click at [376, 95] on input "False" at bounding box center [373, 92] width 5 height 4
radio input "true"
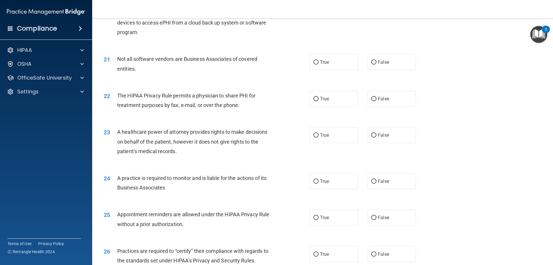
scroll to position [864, 0]
click at [330, 65] on label "True" at bounding box center [333, 61] width 48 height 16
click at [318, 64] on input "True" at bounding box center [315, 61] width 5 height 4
radio input "true"
click at [327, 100] on label "True" at bounding box center [333, 98] width 48 height 16
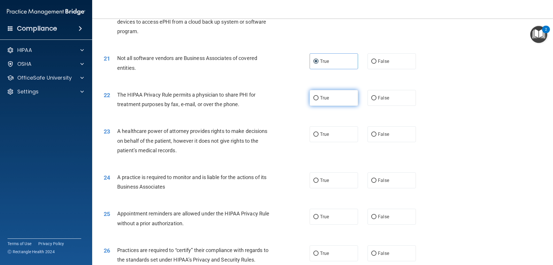
click at [318, 100] on input "True" at bounding box center [315, 98] width 5 height 4
radio input "true"
click at [338, 137] on label "True" at bounding box center [333, 134] width 48 height 16
click at [318, 136] on input "True" at bounding box center [315, 134] width 5 height 4
radio input "true"
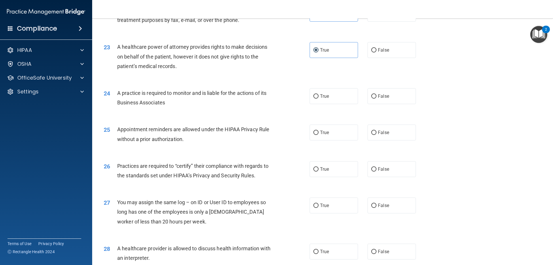
scroll to position [950, 0]
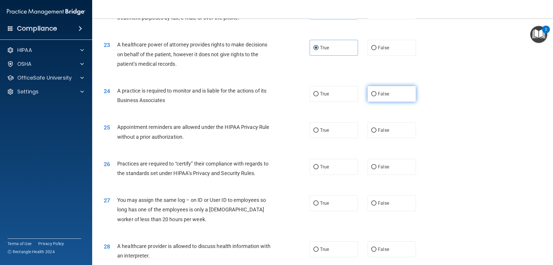
click at [371, 99] on label "False" at bounding box center [391, 94] width 48 height 16
click at [371, 96] on input "False" at bounding box center [373, 94] width 5 height 4
radio input "true"
click at [334, 131] on label "True" at bounding box center [333, 130] width 48 height 16
click at [318, 131] on input "True" at bounding box center [315, 130] width 5 height 4
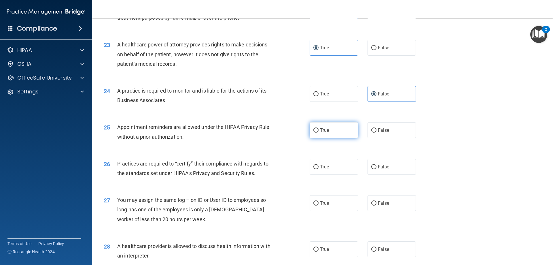
radio input "true"
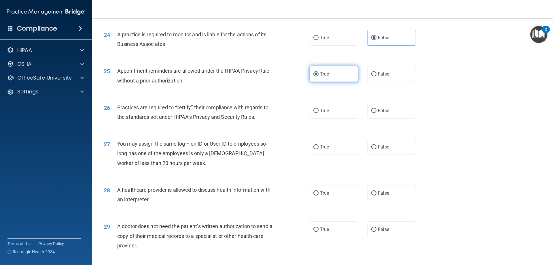
scroll to position [1008, 0]
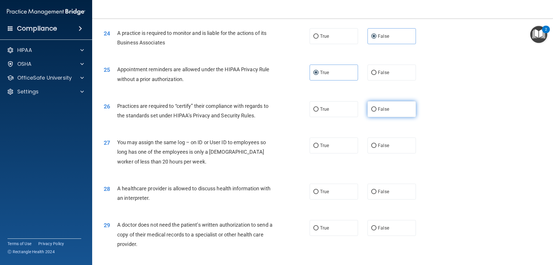
click at [393, 113] on label "False" at bounding box center [391, 109] width 48 height 16
click at [376, 111] on input "False" at bounding box center [373, 109] width 5 height 4
radio input "true"
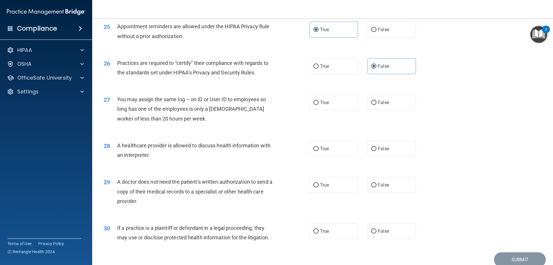
scroll to position [1065, 0]
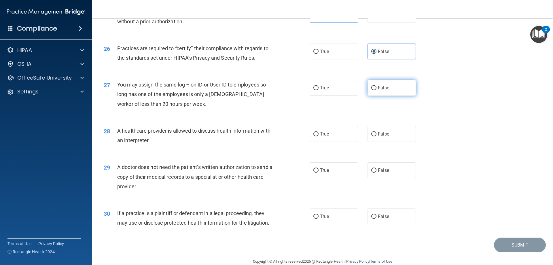
click at [377, 92] on label "False" at bounding box center [391, 88] width 48 height 16
click at [376, 90] on input "False" at bounding box center [373, 88] width 5 height 4
radio input "true"
click at [324, 139] on label "True" at bounding box center [333, 134] width 48 height 16
click at [318, 136] on input "True" at bounding box center [315, 134] width 5 height 4
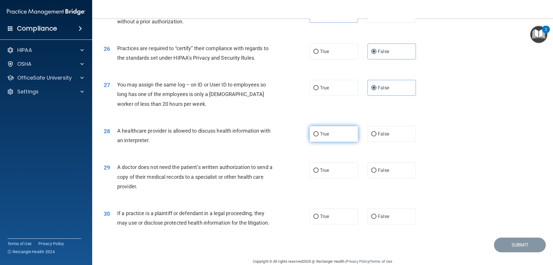
radio input "true"
click at [334, 168] on label "True" at bounding box center [333, 170] width 48 height 16
click at [318, 168] on input "True" at bounding box center [315, 170] width 5 height 4
radio input "true"
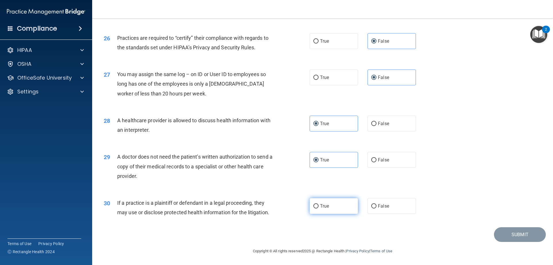
click at [320, 209] on label "True" at bounding box center [333, 206] width 48 height 16
click at [318, 208] on input "True" at bounding box center [315, 206] width 5 height 4
radio input "true"
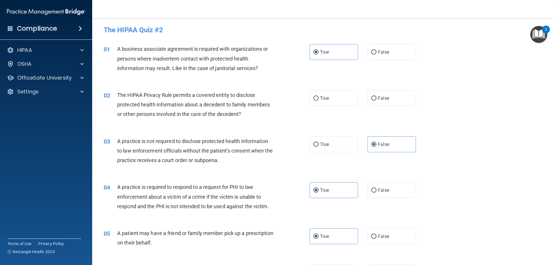
scroll to position [0, 0]
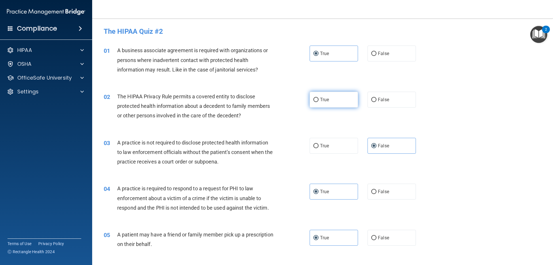
click at [313, 98] on input "True" at bounding box center [315, 100] width 5 height 4
radio input "true"
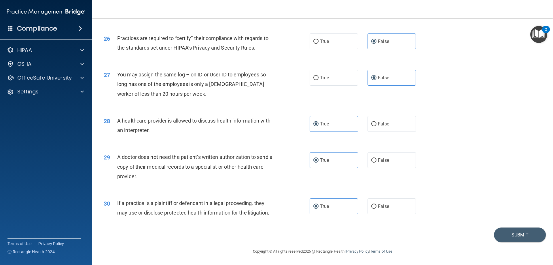
scroll to position [1076, 0]
click at [506, 234] on button "Submit" at bounding box center [520, 234] width 52 height 15
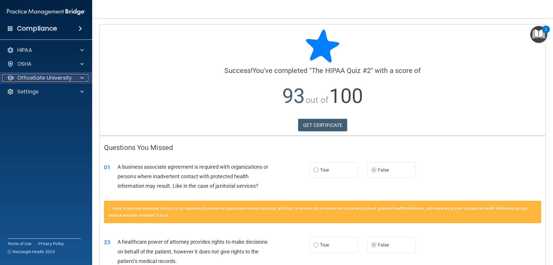
click at [56, 78] on p "OfficeSafe University" at bounding box center [44, 77] width 54 height 7
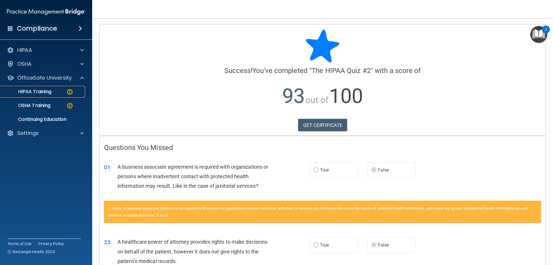
click at [56, 89] on div "HIPAA Training" at bounding box center [43, 92] width 79 height 6
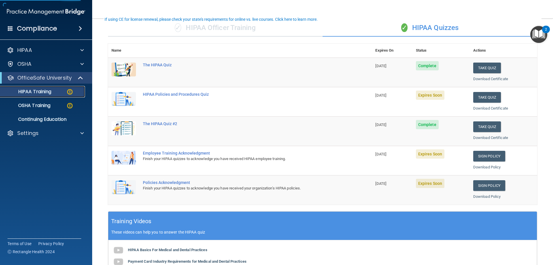
scroll to position [58, 0]
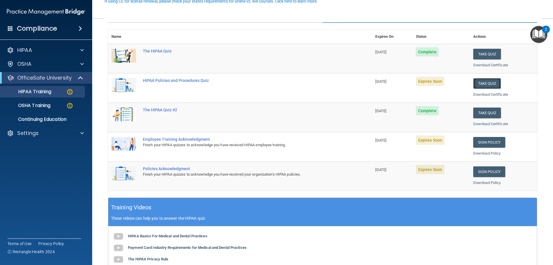
click at [477, 82] on button "Take Quiz" at bounding box center [487, 83] width 28 height 11
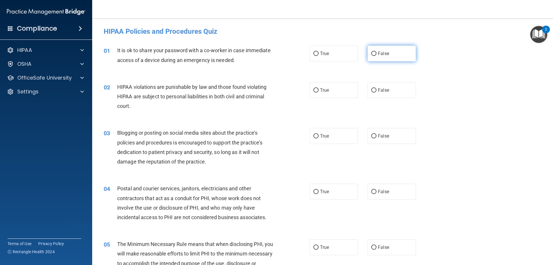
click at [395, 52] on label "False" at bounding box center [391, 53] width 48 height 16
click at [376, 52] on input "False" at bounding box center [373, 54] width 5 height 4
radio input "true"
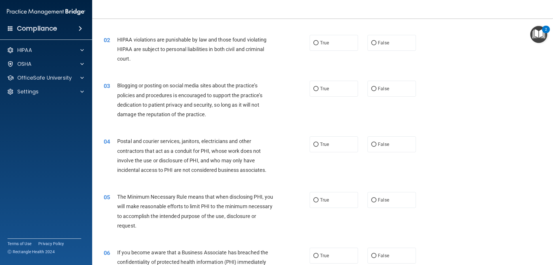
scroll to position [58, 0]
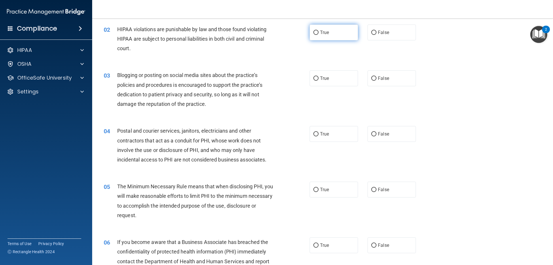
click at [320, 33] on span "True" at bounding box center [324, 32] width 9 height 5
click at [318, 33] on input "True" at bounding box center [315, 33] width 5 height 4
radio input "true"
click at [330, 80] on label "True" at bounding box center [333, 78] width 48 height 16
click at [318, 80] on input "True" at bounding box center [315, 78] width 5 height 4
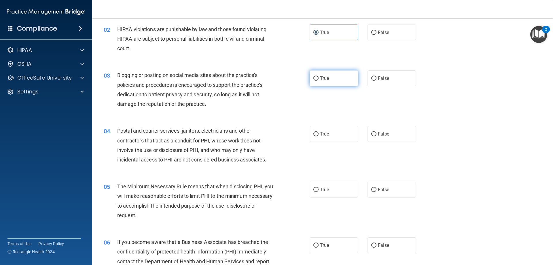
radio input "true"
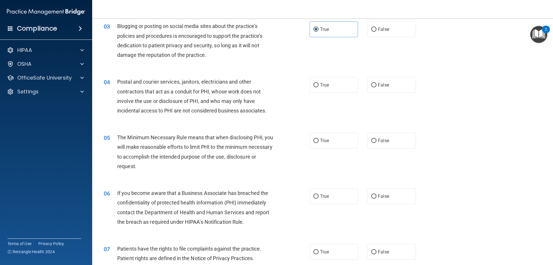
scroll to position [115, 0]
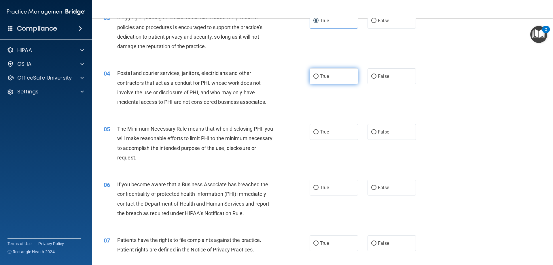
click at [320, 76] on span "True" at bounding box center [324, 75] width 9 height 5
click at [318, 76] on input "True" at bounding box center [315, 76] width 5 height 4
radio input "true"
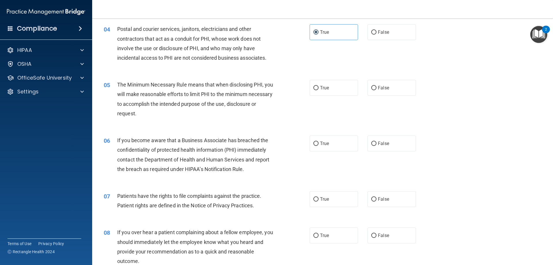
scroll to position [173, 0]
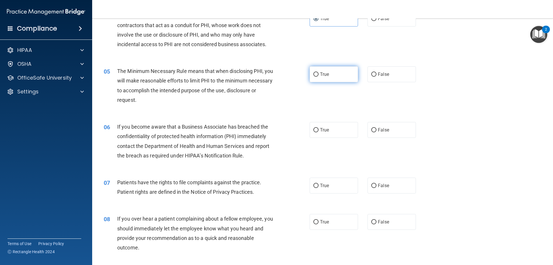
click at [313, 79] on label "True" at bounding box center [333, 74] width 48 height 16
click at [313, 77] on input "True" at bounding box center [315, 74] width 5 height 4
radio input "true"
click at [371, 129] on input "False" at bounding box center [373, 130] width 5 height 4
radio input "true"
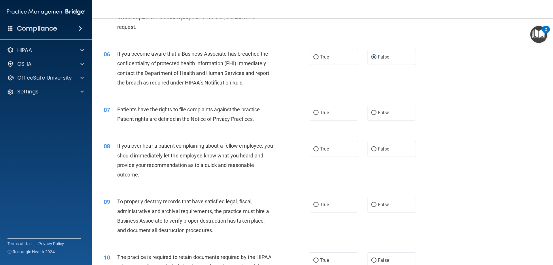
scroll to position [259, 0]
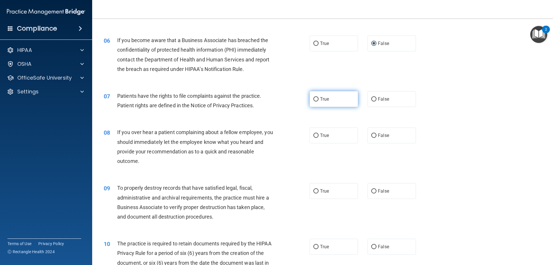
click at [318, 96] on label "True" at bounding box center [333, 99] width 48 height 16
click at [318, 97] on input "True" at bounding box center [315, 99] width 5 height 4
radio input "true"
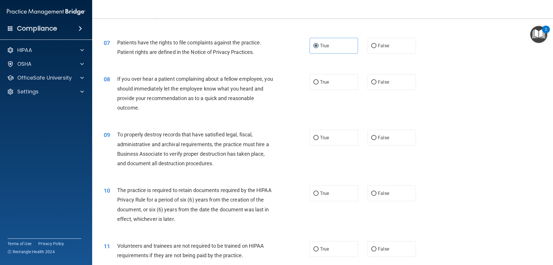
scroll to position [317, 0]
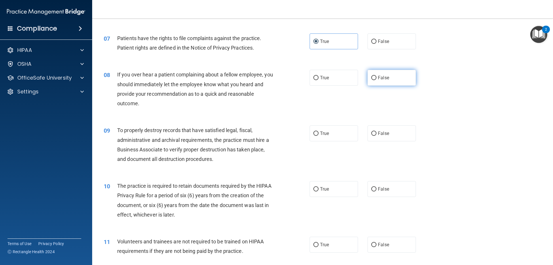
click at [383, 78] on span "False" at bounding box center [383, 77] width 11 height 5
click at [376, 78] on input "False" at bounding box center [373, 78] width 5 height 4
radio input "true"
click at [381, 133] on span "False" at bounding box center [383, 132] width 11 height 5
click at [376, 133] on input "False" at bounding box center [373, 133] width 5 height 4
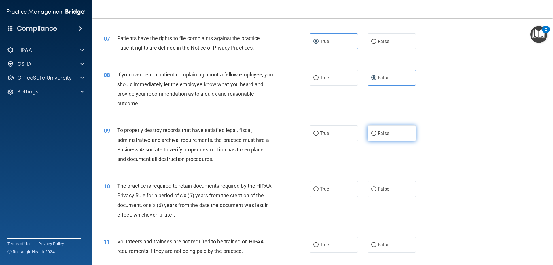
radio input "true"
click at [374, 191] on label "False" at bounding box center [391, 189] width 48 height 16
click at [374, 191] on input "False" at bounding box center [373, 189] width 5 height 4
radio input "true"
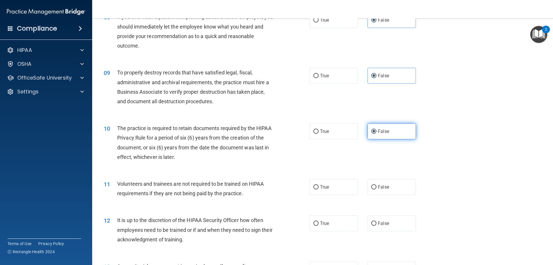
scroll to position [403, 0]
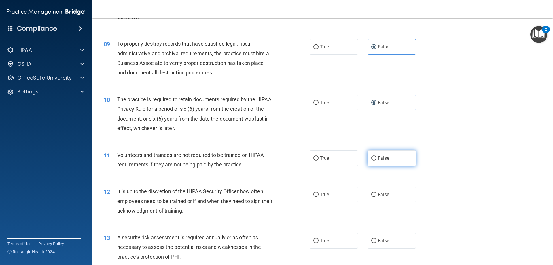
click at [378, 159] on span "False" at bounding box center [383, 157] width 11 height 5
click at [376, 159] on input "False" at bounding box center [373, 158] width 5 height 4
radio input "true"
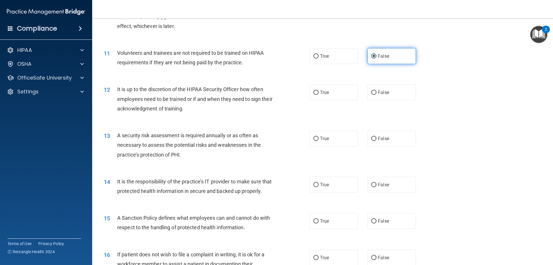
scroll to position [518, 0]
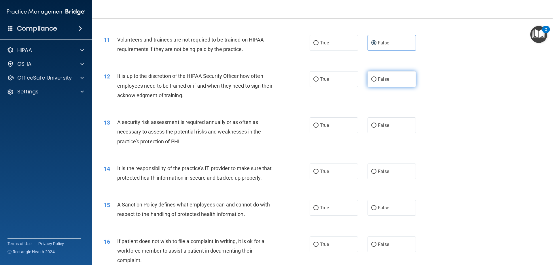
click at [378, 81] on span "False" at bounding box center [383, 78] width 11 height 5
click at [376, 81] on input "False" at bounding box center [373, 79] width 5 height 4
radio input "true"
click at [323, 126] on span "True" at bounding box center [324, 124] width 9 height 5
click at [318, 126] on input "True" at bounding box center [315, 125] width 5 height 4
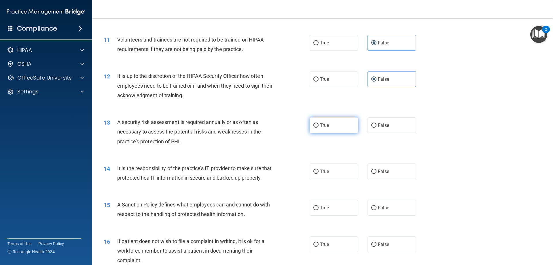
radio input "true"
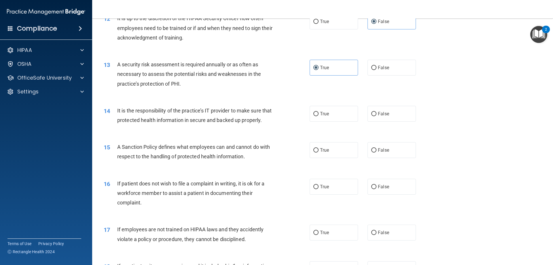
scroll to position [605, 0]
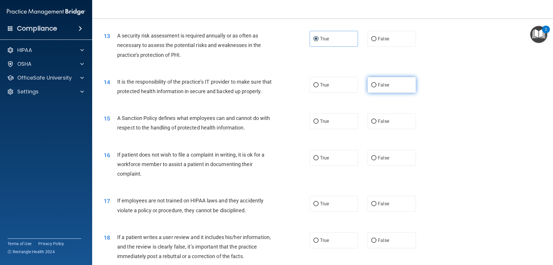
click at [378, 87] on span "False" at bounding box center [383, 84] width 11 height 5
click at [376, 87] on input "False" at bounding box center [373, 85] width 5 height 4
radio input "true"
drag, startPoint x: 334, startPoint y: 133, endPoint x: 327, endPoint y: 135, distance: 7.3
click at [333, 129] on label "True" at bounding box center [333, 121] width 48 height 16
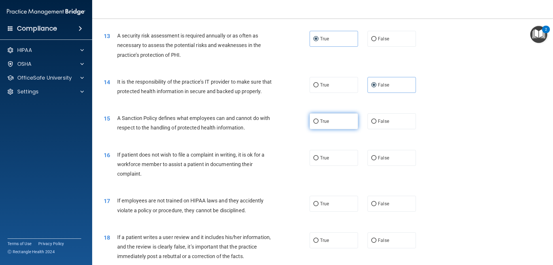
click at [318, 124] on input "True" at bounding box center [315, 121] width 5 height 4
radio input "true"
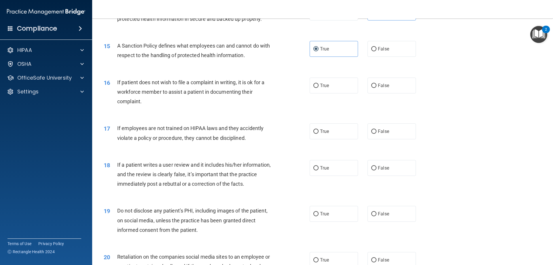
scroll to position [691, 0]
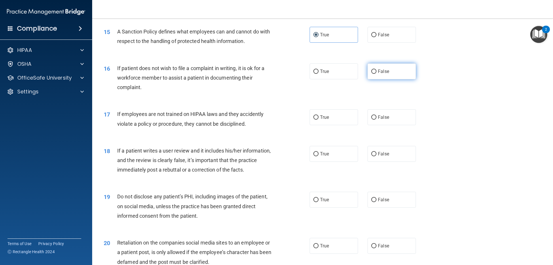
click at [372, 73] on label "False" at bounding box center [391, 71] width 48 height 16
click at [372, 73] on input "False" at bounding box center [373, 71] width 5 height 4
radio input "true"
click at [392, 125] on label "False" at bounding box center [391, 117] width 48 height 16
click at [376, 119] on input "False" at bounding box center [373, 117] width 5 height 4
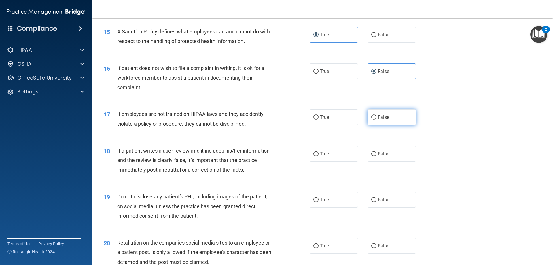
radio input "true"
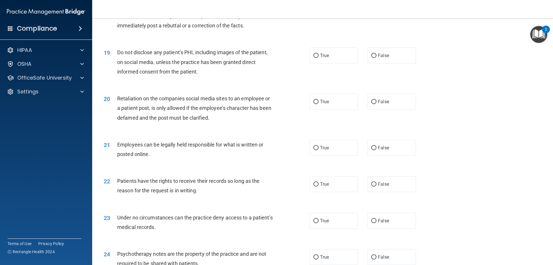
scroll to position [806, 0]
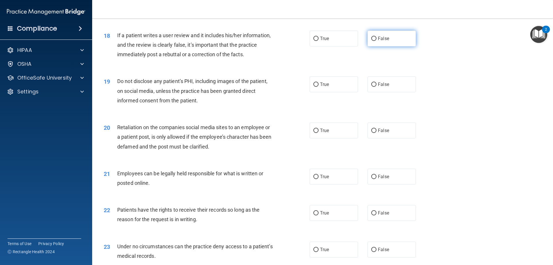
click at [373, 46] on label "False" at bounding box center [391, 39] width 48 height 16
click at [373, 41] on input "False" at bounding box center [373, 39] width 5 height 4
radio input "true"
click at [328, 92] on label "True" at bounding box center [333, 84] width 48 height 16
click at [318, 87] on input "True" at bounding box center [315, 84] width 5 height 4
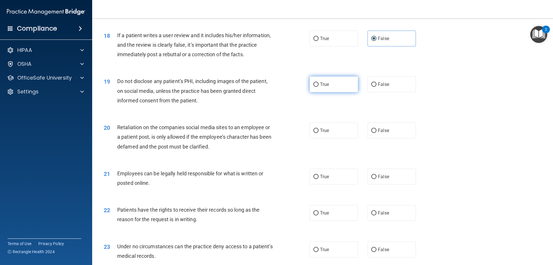
radio input "true"
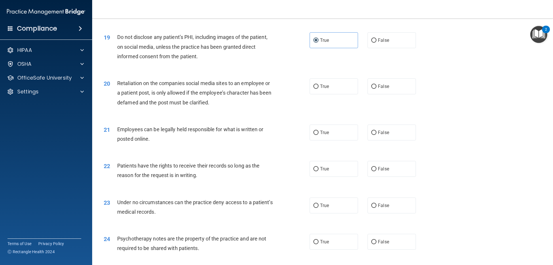
scroll to position [864, 0]
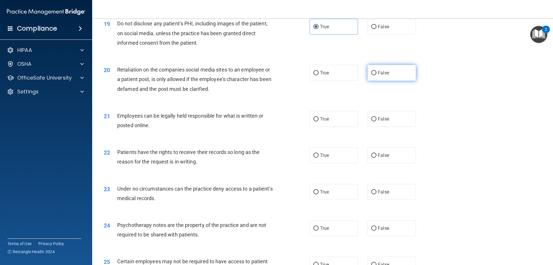
click at [388, 81] on label "False" at bounding box center [391, 73] width 48 height 16
click at [376, 75] on input "False" at bounding box center [373, 73] width 5 height 4
radio input "true"
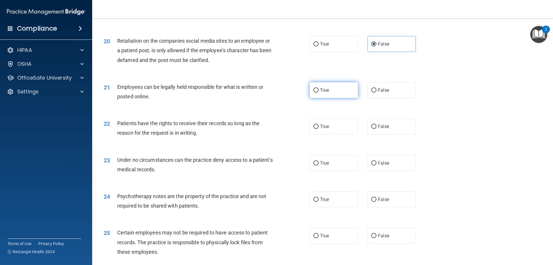
click at [318, 98] on label "True" at bounding box center [333, 90] width 48 height 16
click at [318, 92] on input "True" at bounding box center [315, 90] width 5 height 4
radio input "true"
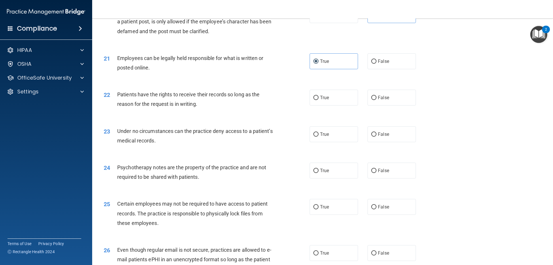
scroll to position [950, 0]
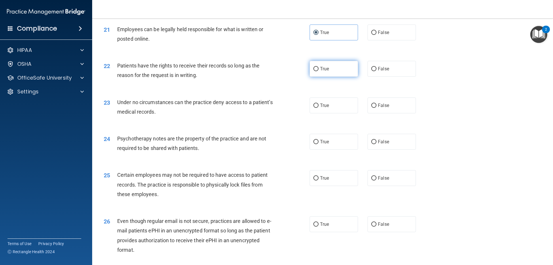
click at [330, 77] on label "True" at bounding box center [333, 69] width 48 height 16
click at [318, 71] on input "True" at bounding box center [315, 69] width 5 height 4
radio input "true"
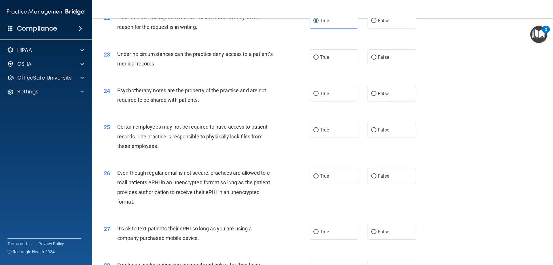
scroll to position [1008, 0]
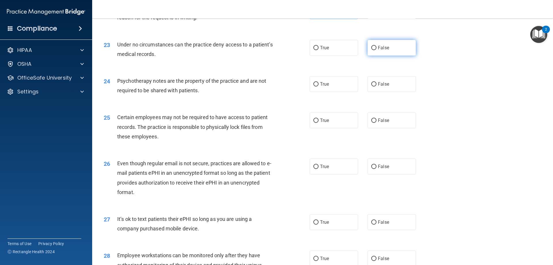
click at [402, 56] on label "False" at bounding box center [391, 48] width 48 height 16
click at [376, 50] on input "False" at bounding box center [373, 48] width 5 height 4
radio input "true"
click at [328, 92] on label "True" at bounding box center [333, 84] width 48 height 16
click at [318, 86] on input "True" at bounding box center [315, 84] width 5 height 4
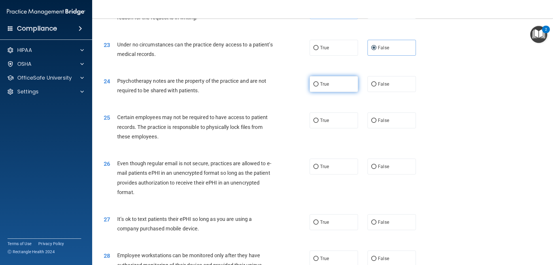
radio input "true"
click at [384, 126] on label "False" at bounding box center [391, 120] width 48 height 16
click at [376, 123] on input "False" at bounding box center [373, 120] width 5 height 4
radio input "true"
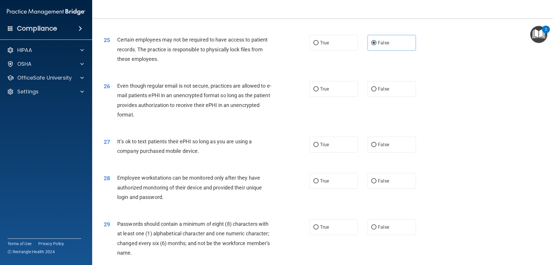
scroll to position [1094, 0]
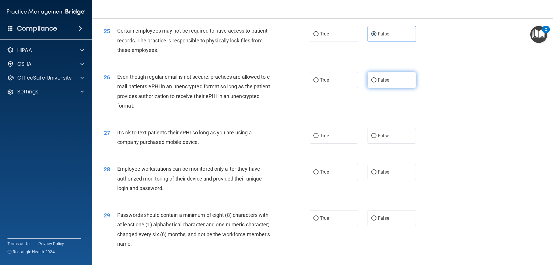
click at [396, 88] on label "False" at bounding box center [391, 80] width 48 height 16
click at [376, 82] on input "False" at bounding box center [373, 80] width 5 height 4
radio input "true"
click at [383, 143] on label "False" at bounding box center [391, 136] width 48 height 16
click at [376, 138] on input "False" at bounding box center [373, 136] width 5 height 4
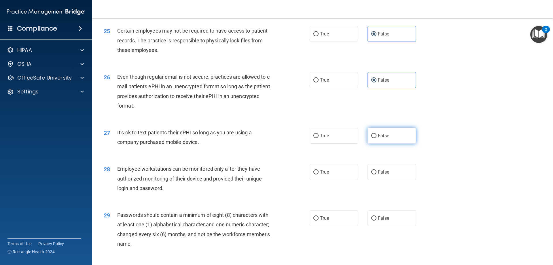
radio input "true"
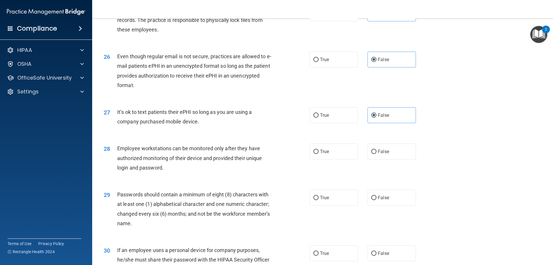
scroll to position [1123, 0]
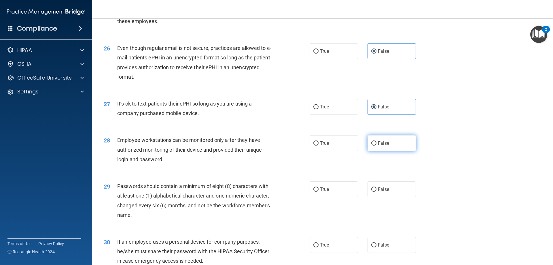
drag, startPoint x: 398, startPoint y: 155, endPoint x: 391, endPoint y: 159, distance: 8.5
click at [398, 151] on label "False" at bounding box center [391, 143] width 48 height 16
click at [376, 145] on input "False" at bounding box center [373, 143] width 5 height 4
radio input "true"
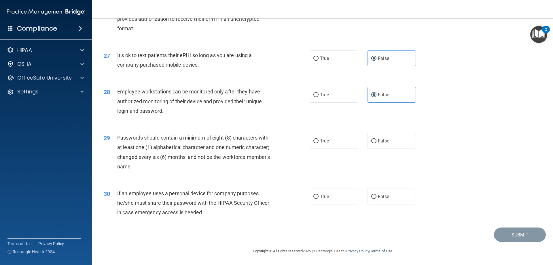
scroll to position [1181, 0]
click at [332, 141] on label "True" at bounding box center [333, 141] width 48 height 16
click at [318, 141] on input "True" at bounding box center [315, 141] width 5 height 4
radio input "true"
click at [383, 197] on span "False" at bounding box center [383, 195] width 11 height 5
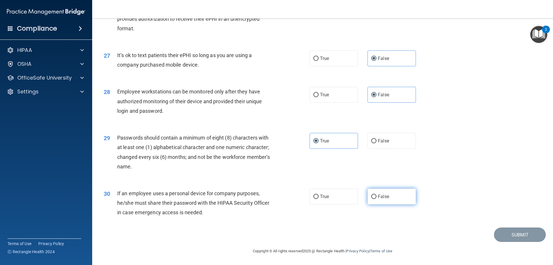
click at [376, 197] on input "False" at bounding box center [373, 196] width 5 height 4
radio input "true"
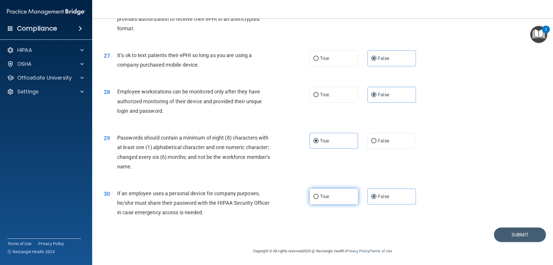
click at [335, 198] on label "True" at bounding box center [333, 196] width 48 height 16
click at [318, 198] on input "True" at bounding box center [315, 196] width 5 height 4
radio input "true"
radio input "false"
click at [513, 235] on button "Submit" at bounding box center [520, 234] width 52 height 15
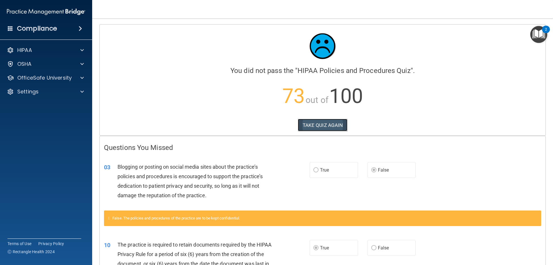
click at [314, 128] on button "TAKE QUIZ AGAIN" at bounding box center [323, 125] width 50 height 13
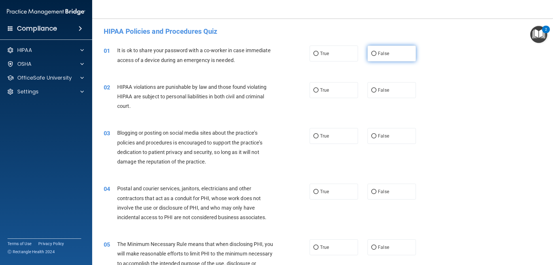
click at [385, 55] on span "False" at bounding box center [383, 53] width 11 height 5
click at [376, 55] on input "False" at bounding box center [373, 54] width 5 height 4
radio input "true"
click at [321, 91] on span "True" at bounding box center [324, 89] width 9 height 5
click at [318, 91] on input "True" at bounding box center [315, 90] width 5 height 4
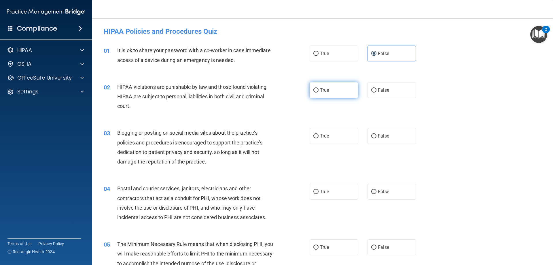
radio input "true"
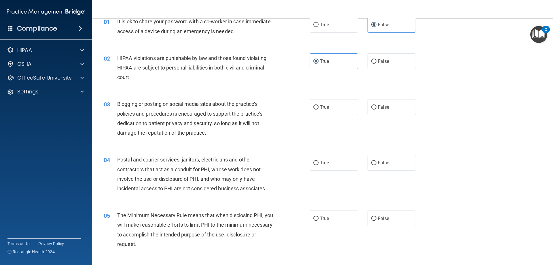
scroll to position [58, 0]
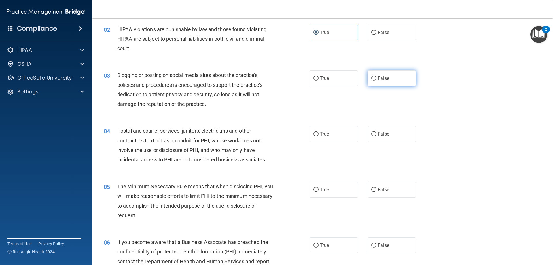
click at [378, 79] on span "False" at bounding box center [383, 77] width 11 height 5
click at [376, 79] on input "False" at bounding box center [373, 78] width 5 height 4
radio input "true"
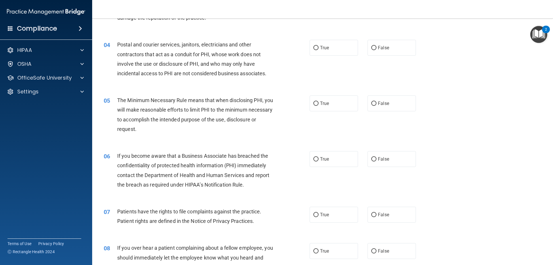
scroll to position [144, 0]
click at [336, 50] on label "True" at bounding box center [333, 47] width 48 height 16
click at [318, 50] on input "True" at bounding box center [315, 47] width 5 height 4
radio input "true"
click at [333, 105] on label "True" at bounding box center [333, 103] width 48 height 16
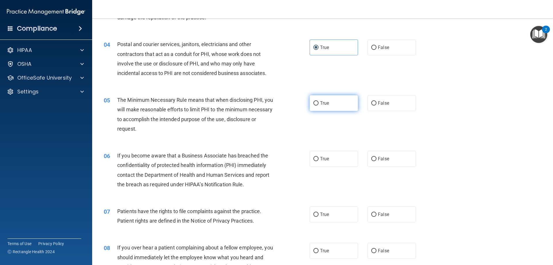
click at [318, 105] on input "True" at bounding box center [315, 103] width 5 height 4
radio input "true"
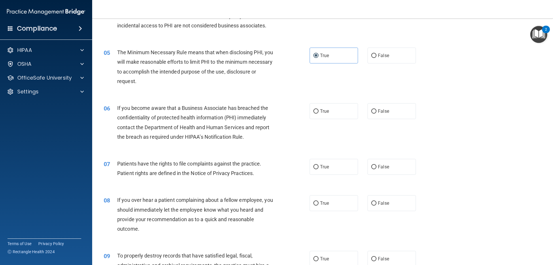
scroll to position [202, 0]
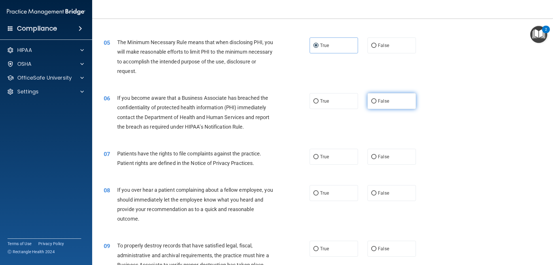
click at [381, 102] on span "False" at bounding box center [383, 100] width 11 height 5
click at [376, 102] on input "False" at bounding box center [373, 101] width 5 height 4
radio input "true"
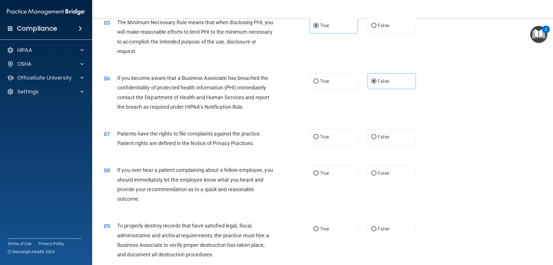
scroll to position [230, 0]
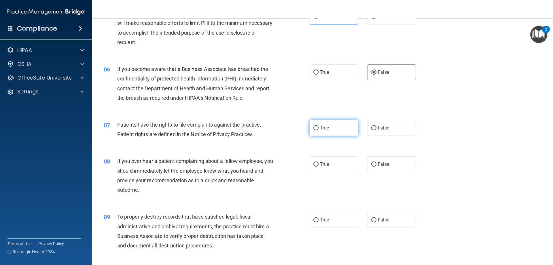
click at [341, 128] on label "True" at bounding box center [333, 128] width 48 height 16
click at [318, 128] on input "True" at bounding box center [315, 128] width 5 height 4
radio input "true"
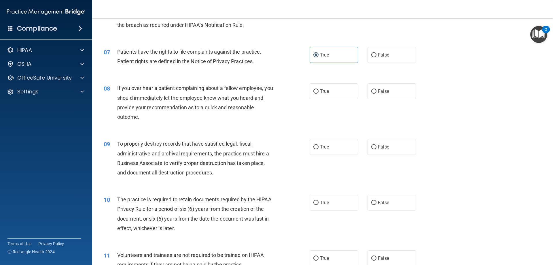
scroll to position [317, 0]
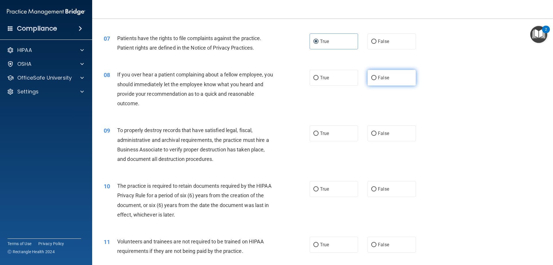
click at [371, 81] on label "False" at bounding box center [391, 78] width 48 height 16
click at [371, 80] on input "False" at bounding box center [373, 78] width 5 height 4
radio input "true"
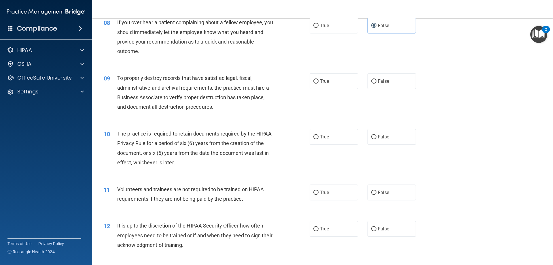
scroll to position [374, 0]
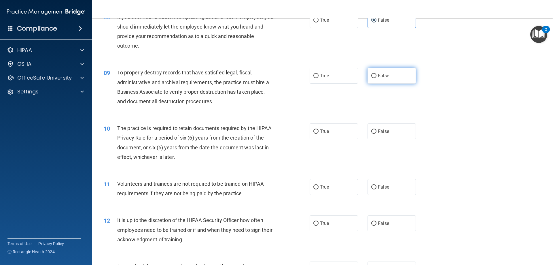
click at [378, 75] on span "False" at bounding box center [383, 75] width 11 height 5
click at [376, 75] on input "False" at bounding box center [373, 76] width 5 height 4
radio input "true"
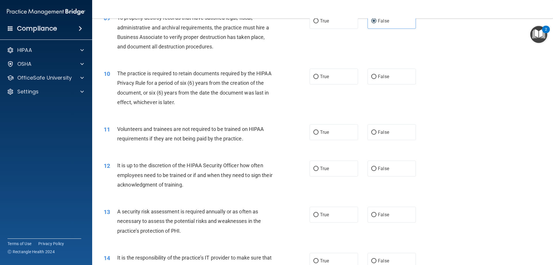
scroll to position [432, 0]
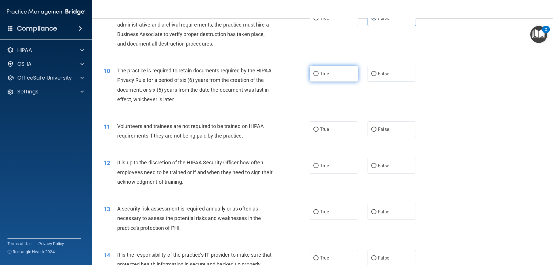
click at [318, 77] on label "True" at bounding box center [333, 74] width 48 height 16
click at [318, 76] on input "True" at bounding box center [315, 74] width 5 height 4
radio input "true"
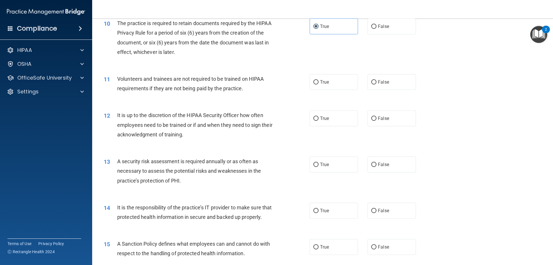
scroll to position [489, 0]
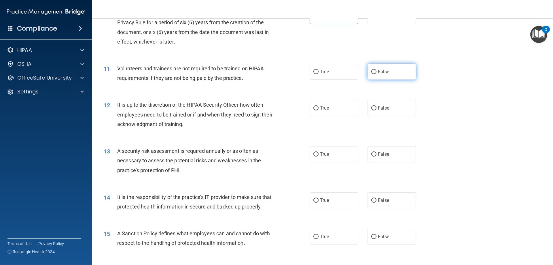
click at [378, 70] on span "False" at bounding box center [383, 71] width 11 height 5
click at [376, 70] on input "False" at bounding box center [373, 72] width 5 height 4
radio input "true"
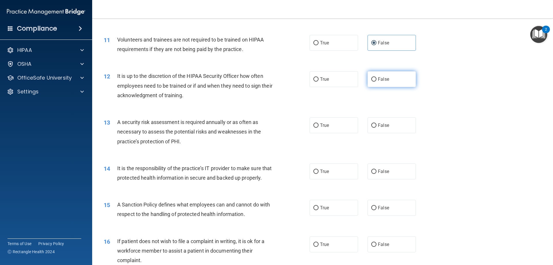
click at [381, 79] on span "False" at bounding box center [383, 78] width 11 height 5
click at [376, 79] on input "False" at bounding box center [373, 79] width 5 height 4
radio input "true"
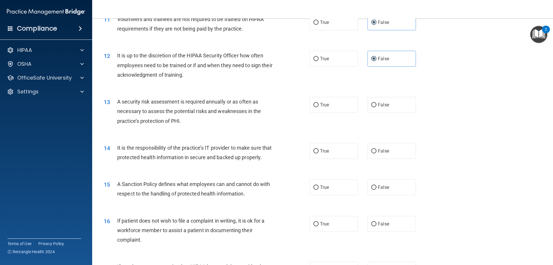
scroll to position [547, 0]
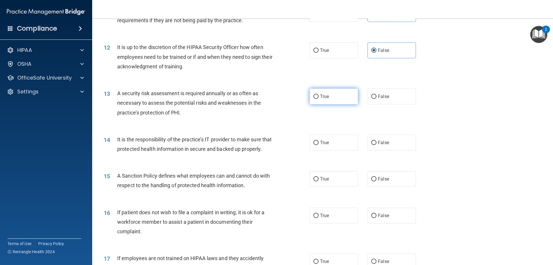
click at [309, 96] on label "True" at bounding box center [333, 96] width 48 height 16
click at [313, 96] on input "True" at bounding box center [315, 96] width 5 height 4
radio input "true"
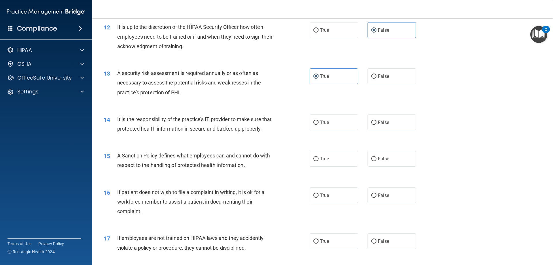
scroll to position [576, 0]
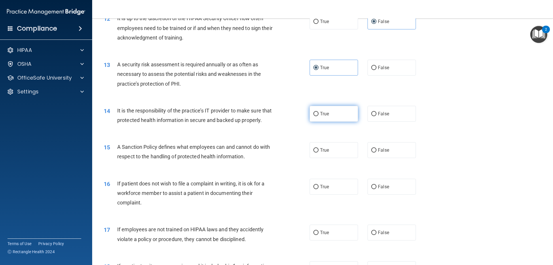
click at [320, 118] on label "True" at bounding box center [333, 114] width 48 height 16
click at [318, 116] on input "True" at bounding box center [315, 114] width 5 height 4
radio input "true"
click at [382, 158] on label "False" at bounding box center [391, 150] width 48 height 16
click at [376, 152] on input "False" at bounding box center [373, 150] width 5 height 4
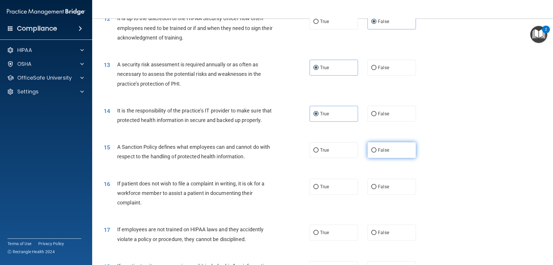
radio input "true"
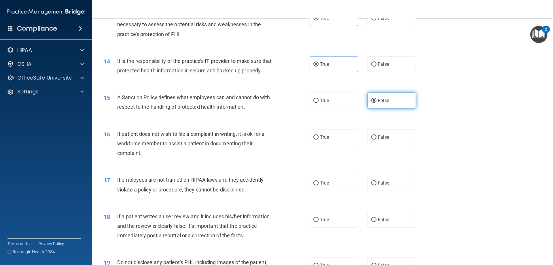
scroll to position [633, 0]
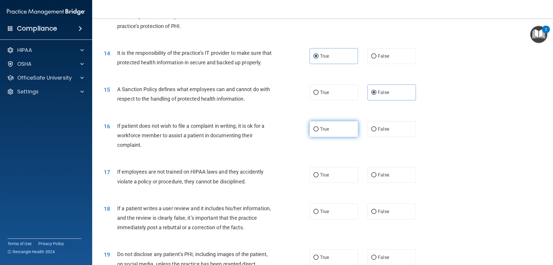
click at [326, 132] on span "True" at bounding box center [324, 128] width 9 height 5
click at [318, 131] on input "True" at bounding box center [315, 129] width 5 height 4
radio input "true"
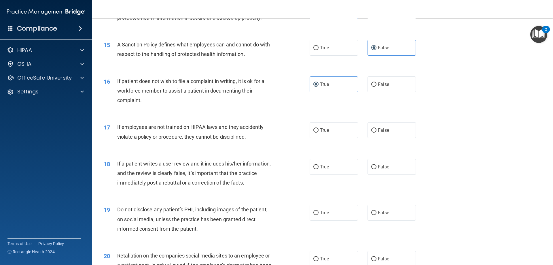
scroll to position [691, 0]
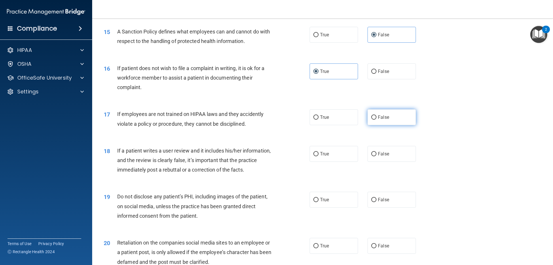
click at [375, 125] on label "False" at bounding box center [391, 117] width 48 height 16
click at [375, 119] on input "False" at bounding box center [373, 117] width 5 height 4
radio input "true"
click at [374, 162] on label "False" at bounding box center [391, 154] width 48 height 16
click at [374, 156] on input "False" at bounding box center [373, 154] width 5 height 4
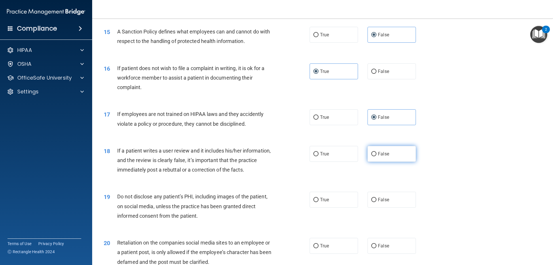
radio input "true"
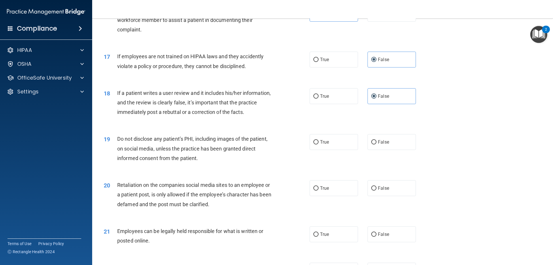
scroll to position [777, 0]
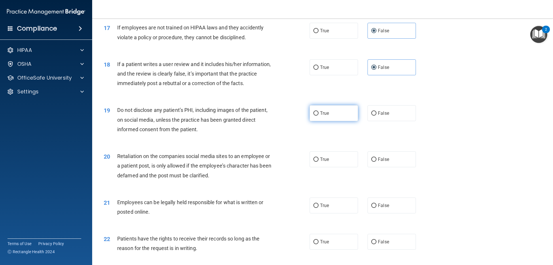
click at [320, 116] on span "True" at bounding box center [324, 112] width 9 height 5
click at [318, 115] on input "True" at bounding box center [315, 113] width 5 height 4
radio input "true"
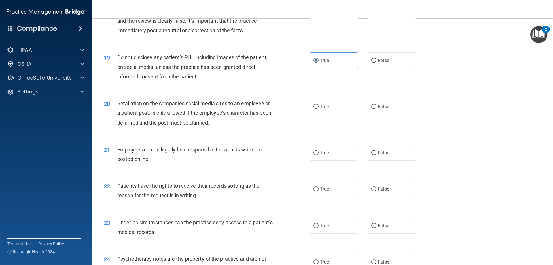
scroll to position [835, 0]
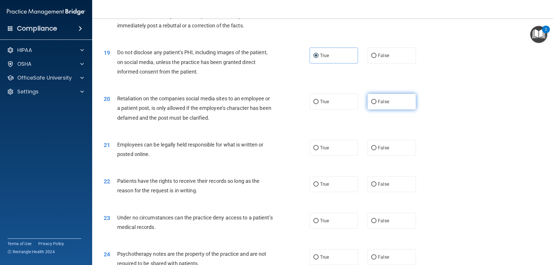
click at [383, 109] on label "False" at bounding box center [391, 102] width 48 height 16
click at [376, 104] on input "False" at bounding box center [373, 102] width 5 height 4
radio input "true"
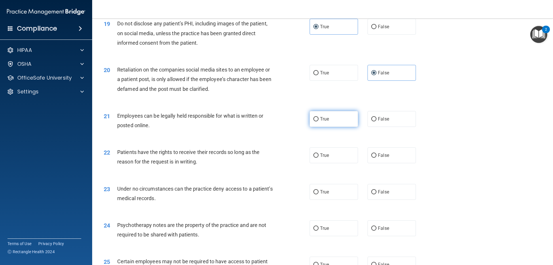
click at [320, 127] on label "True" at bounding box center [333, 119] width 48 height 16
click at [318, 121] on input "True" at bounding box center [315, 119] width 5 height 4
radio input "true"
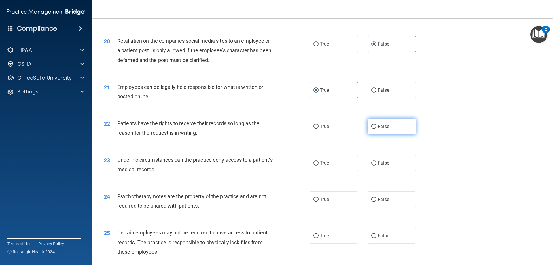
click at [381, 129] on span "False" at bounding box center [383, 126] width 11 height 5
click at [376, 129] on input "False" at bounding box center [373, 126] width 5 height 4
radio input "true"
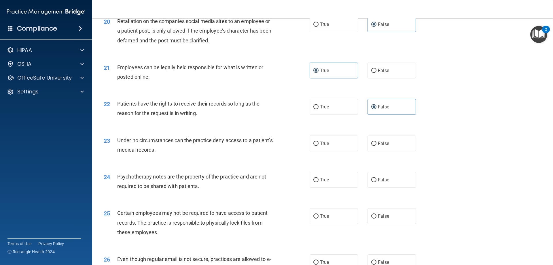
scroll to position [921, 0]
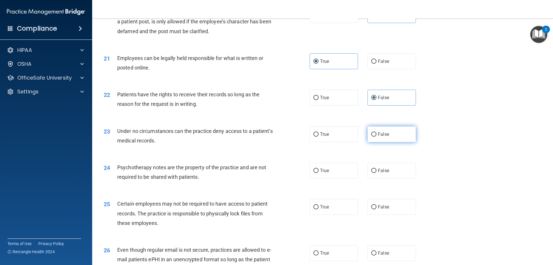
click at [375, 142] on label "False" at bounding box center [391, 134] width 48 height 16
click at [375, 136] on input "False" at bounding box center [373, 134] width 5 height 4
radio input "true"
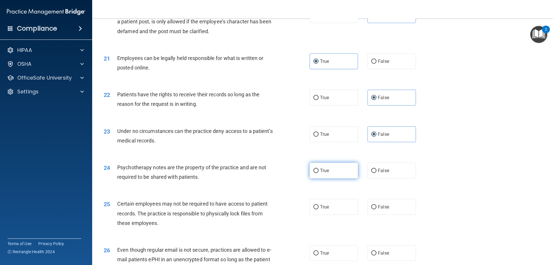
click at [333, 178] on label "True" at bounding box center [333, 170] width 48 height 16
click at [318, 173] on input "True" at bounding box center [315, 170] width 5 height 4
radio input "true"
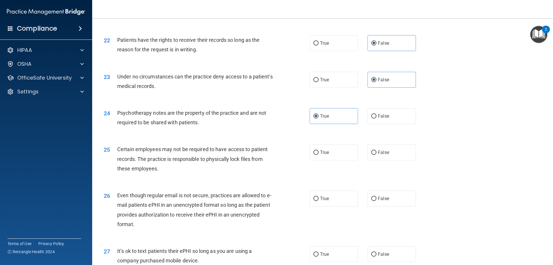
scroll to position [979, 0]
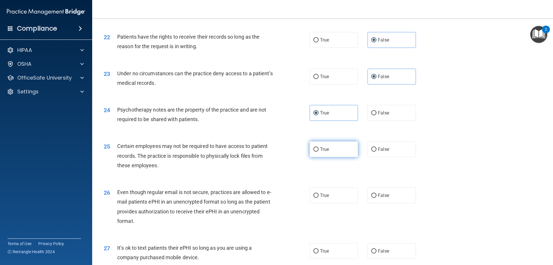
click at [323, 152] on span "True" at bounding box center [324, 148] width 9 height 5
click at [318, 151] on input "True" at bounding box center [315, 149] width 5 height 4
radio input "true"
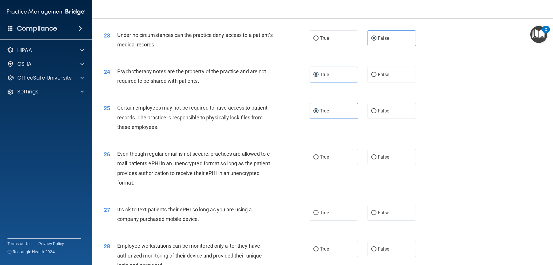
scroll to position [1036, 0]
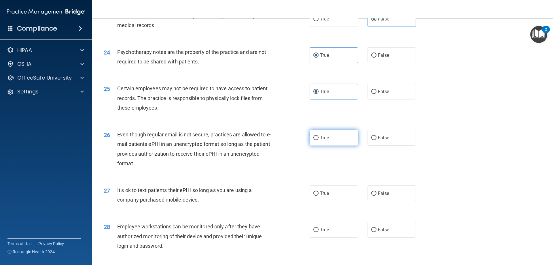
click at [334, 145] on label "True" at bounding box center [333, 138] width 48 height 16
click at [318, 140] on input "True" at bounding box center [315, 138] width 5 height 4
radio input "true"
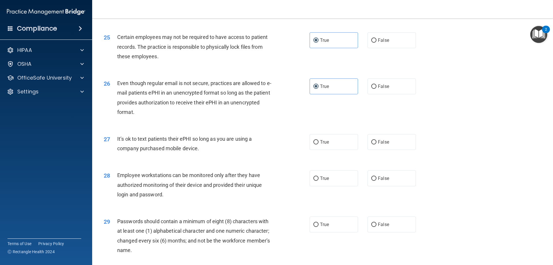
scroll to position [1094, 0]
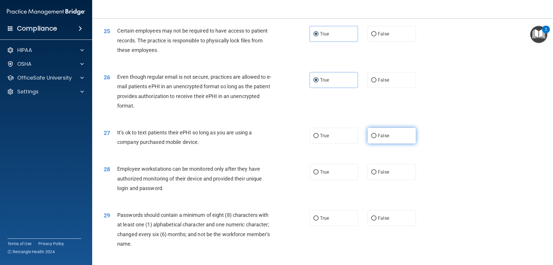
click at [390, 141] on label "False" at bounding box center [391, 136] width 48 height 16
click at [376, 138] on input "False" at bounding box center [373, 136] width 5 height 4
radio input "true"
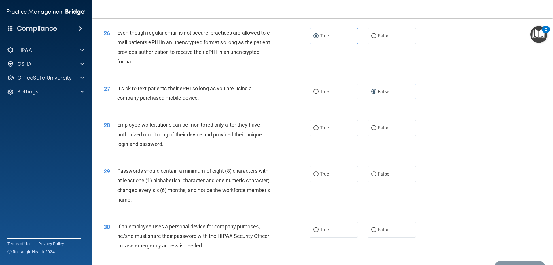
scroll to position [1152, 0]
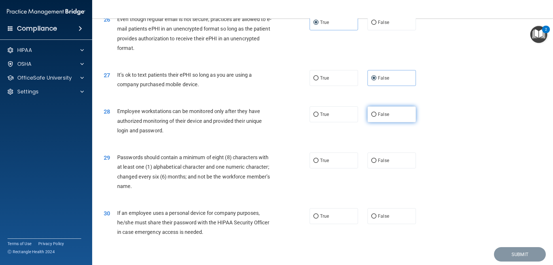
click at [379, 117] on span "False" at bounding box center [383, 113] width 11 height 5
click at [376, 117] on input "False" at bounding box center [373, 114] width 5 height 4
radio input "true"
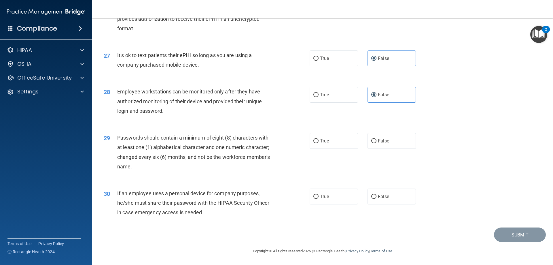
scroll to position [1181, 0]
click at [322, 137] on label "True" at bounding box center [333, 141] width 48 height 16
click at [318, 139] on input "True" at bounding box center [315, 141] width 5 height 4
radio input "true"
click at [381, 195] on span "False" at bounding box center [383, 195] width 11 height 5
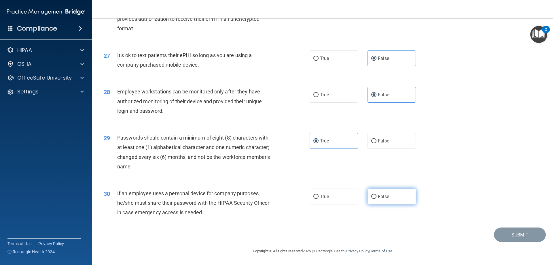
click at [376, 195] on input "False" at bounding box center [373, 196] width 5 height 4
radio input "true"
click at [514, 236] on button "Submit" at bounding box center [520, 234] width 52 height 15
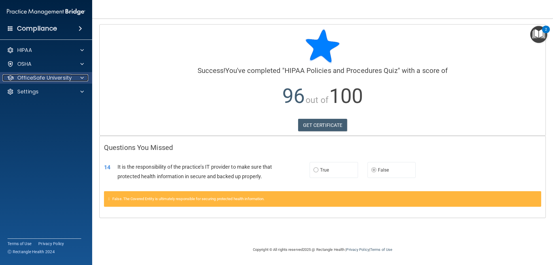
click at [43, 78] on p "OfficeSafe University" at bounding box center [44, 77] width 54 height 7
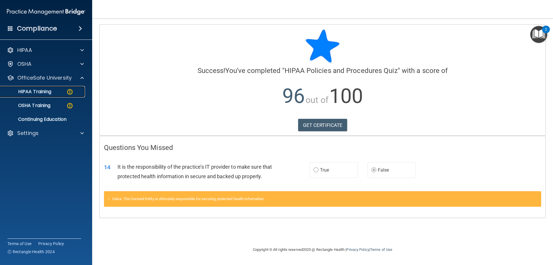
click at [48, 93] on p "HIPAA Training" at bounding box center [28, 92] width 48 height 6
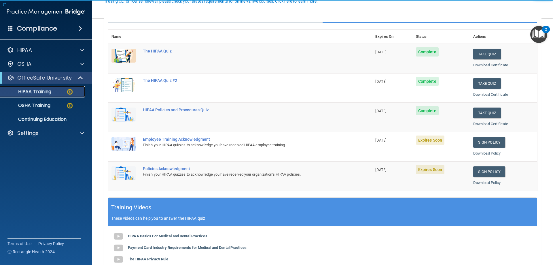
scroll to position [86, 0]
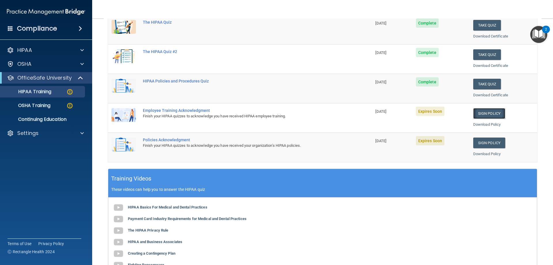
click at [483, 117] on link "Sign Policy" at bounding box center [489, 113] width 32 height 11
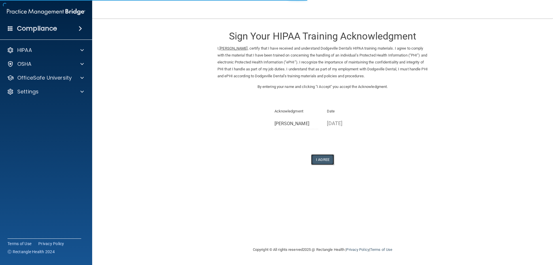
click at [325, 163] on button "I Agree" at bounding box center [322, 159] width 23 height 11
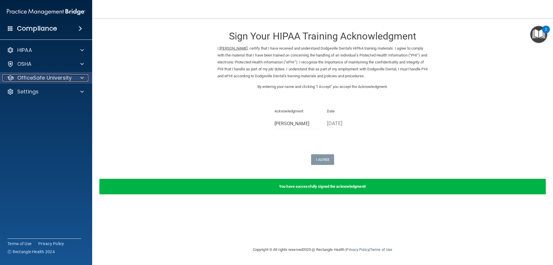
click at [46, 79] on p "OfficeSafe University" at bounding box center [44, 77] width 54 height 7
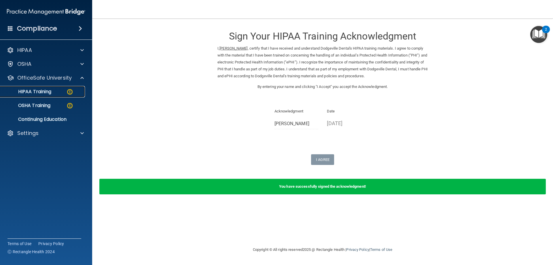
click at [43, 89] on p "HIPAA Training" at bounding box center [28, 92] width 48 height 6
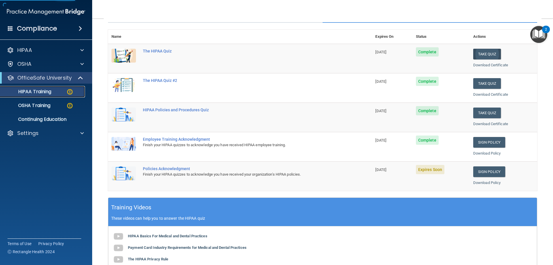
scroll to position [86, 0]
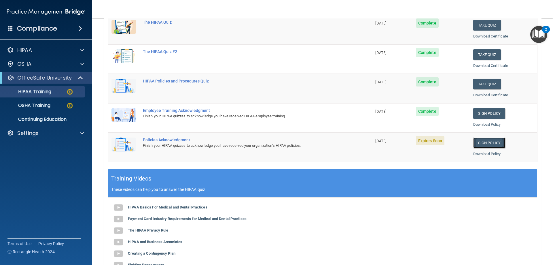
click at [483, 142] on link "Sign Policy" at bounding box center [489, 142] width 32 height 11
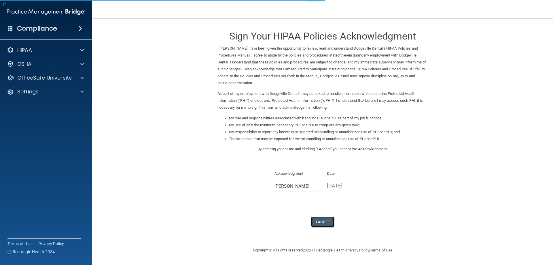
click at [325, 219] on button "I Agree" at bounding box center [322, 221] width 23 height 11
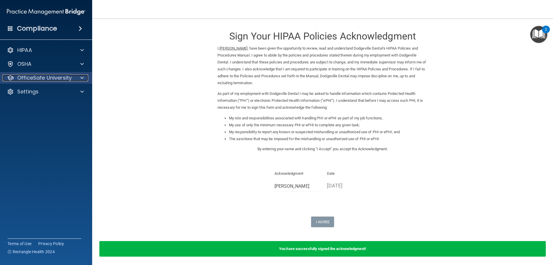
click at [21, 77] on p "OfficeSafe University" at bounding box center [44, 77] width 54 height 7
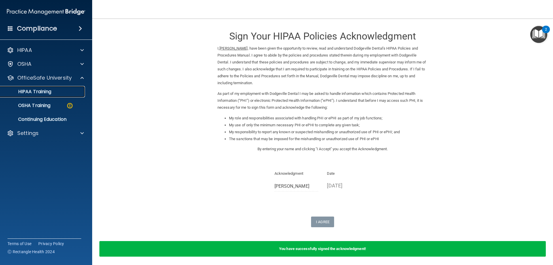
click at [26, 90] on p "HIPAA Training" at bounding box center [28, 92] width 48 height 6
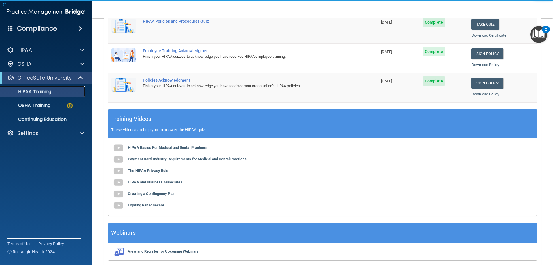
scroll to position [169, 0]
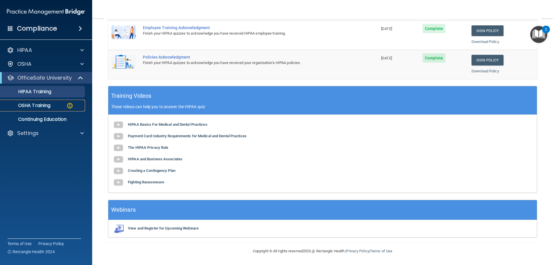
click at [30, 107] on p "OSHA Training" at bounding box center [27, 105] width 47 height 6
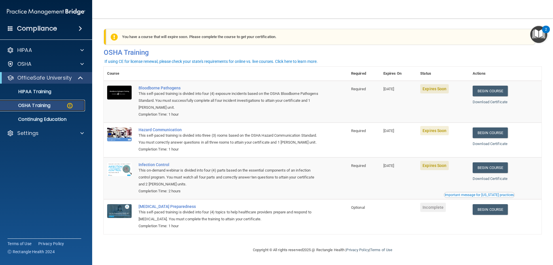
scroll to position [7, 0]
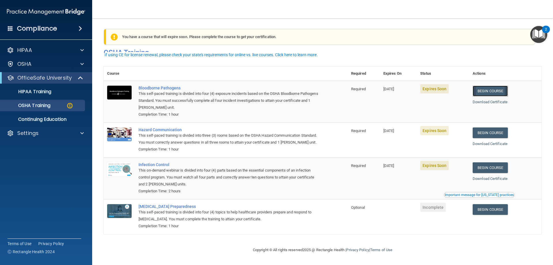
click at [489, 86] on link "Begin Course" at bounding box center [489, 91] width 35 height 11
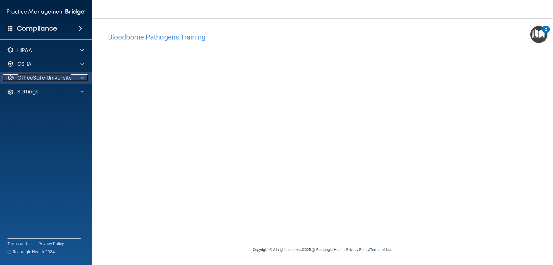
click at [40, 75] on p "OfficeSafe University" at bounding box center [44, 77] width 54 height 7
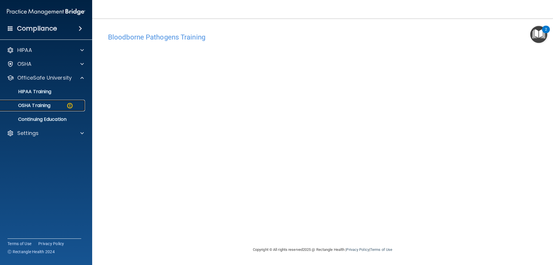
click at [36, 108] on p "OSHA Training" at bounding box center [27, 105] width 47 height 6
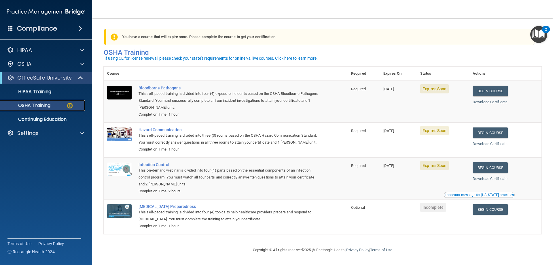
scroll to position [7, 0]
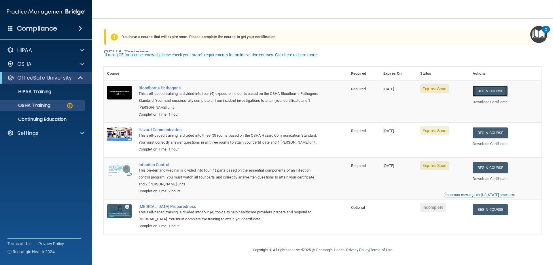
click at [487, 86] on link "Begin Course" at bounding box center [489, 91] width 35 height 11
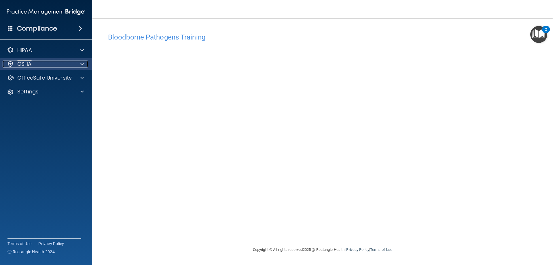
click at [37, 67] on div "OSHA" at bounding box center [38, 63] width 71 height 7
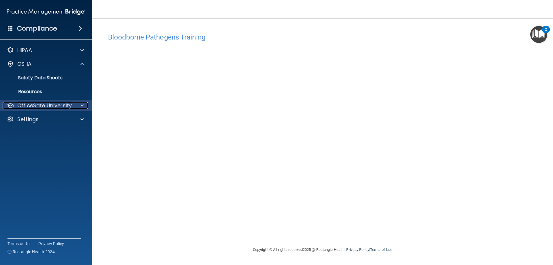
click at [46, 105] on p "OfficeSafe University" at bounding box center [44, 105] width 54 height 7
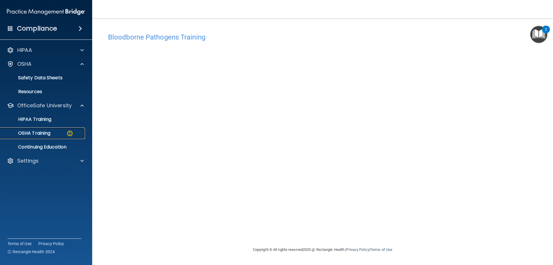
click at [50, 136] on p "OSHA Training" at bounding box center [27, 133] width 47 height 6
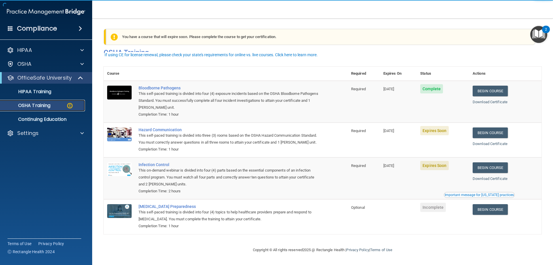
scroll to position [7, 0]
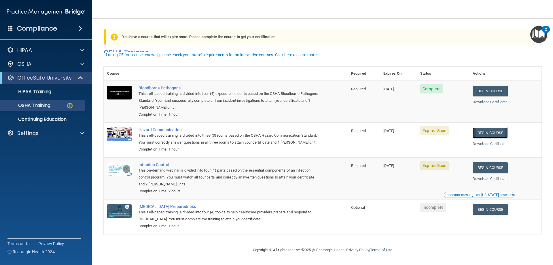
click at [484, 128] on link "Begin Course" at bounding box center [489, 132] width 35 height 11
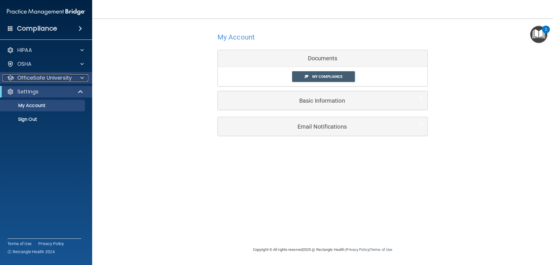
click at [45, 76] on p "OfficeSafe University" at bounding box center [44, 77] width 54 height 7
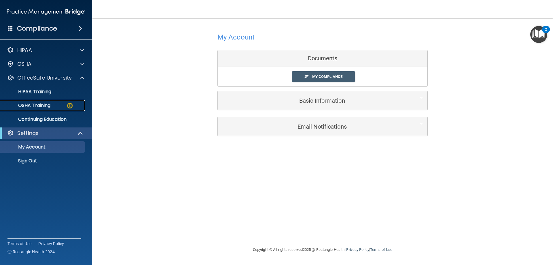
click at [46, 107] on p "OSHA Training" at bounding box center [27, 105] width 47 height 6
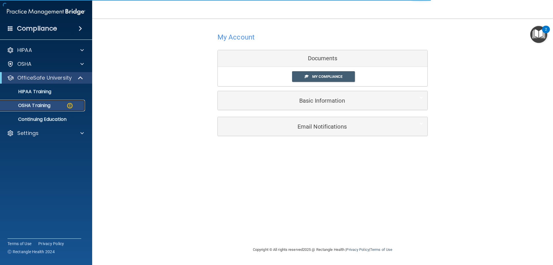
click at [57, 105] on div "OSHA Training" at bounding box center [43, 105] width 79 height 6
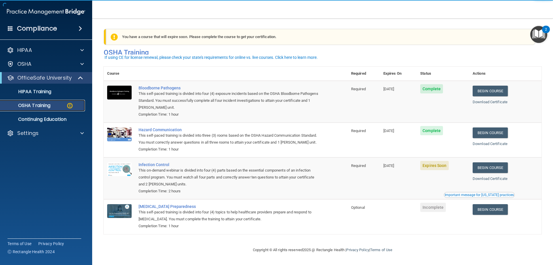
scroll to position [7, 0]
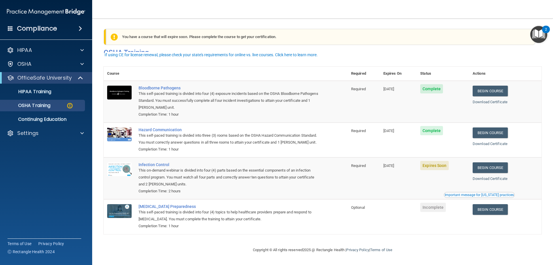
click at [430, 166] on span "Expires Soon" at bounding box center [434, 165] width 29 height 9
click at [482, 166] on link "Begin Course" at bounding box center [489, 167] width 35 height 11
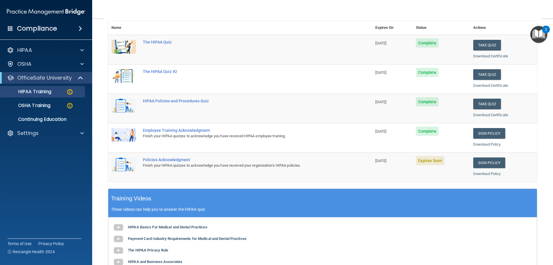
scroll to position [58, 0]
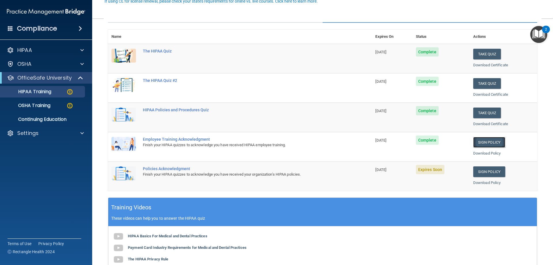
click at [493, 140] on link "Sign Policy" at bounding box center [489, 142] width 32 height 11
click at [478, 172] on link "Sign Policy" at bounding box center [489, 171] width 32 height 11
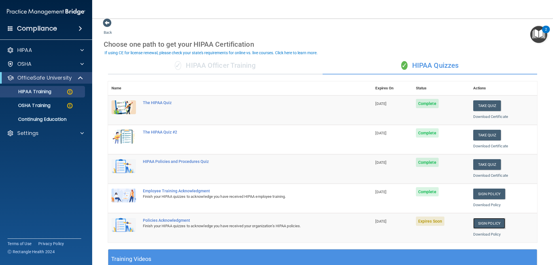
scroll to position [0, 0]
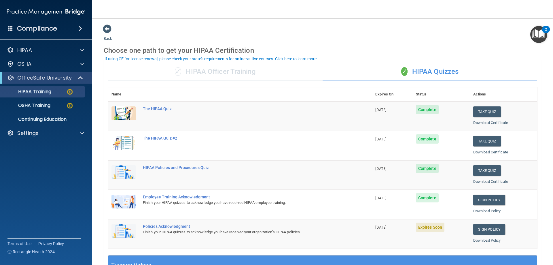
click at [253, 73] on div "✓ HIPAA Officer Training" at bounding box center [215, 71] width 214 height 17
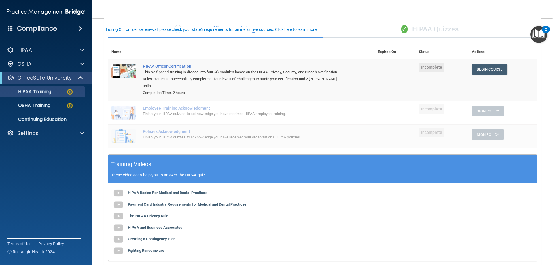
scroll to position [29, 0]
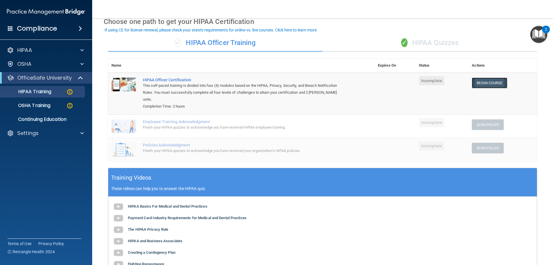
click at [476, 84] on link "Begin Course" at bounding box center [489, 82] width 35 height 11
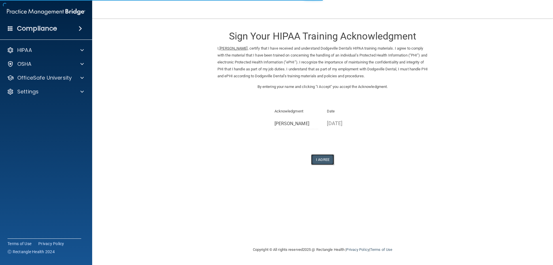
click at [322, 159] on button "I Agree" at bounding box center [322, 159] width 23 height 11
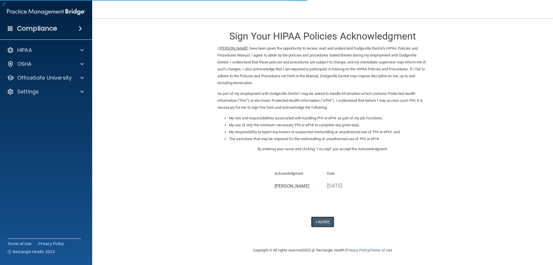
click at [328, 220] on button "I Agree" at bounding box center [322, 221] width 23 height 11
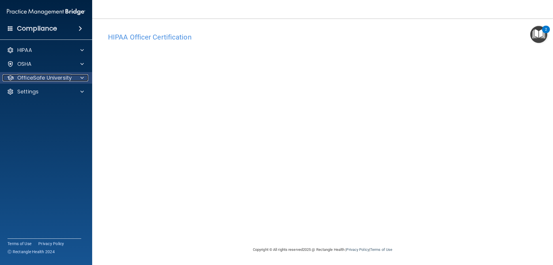
click at [43, 74] on p "OfficeSafe University" at bounding box center [44, 77] width 54 height 7
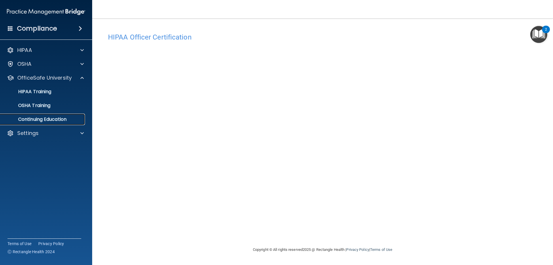
click at [49, 120] on p "Continuing Education" at bounding box center [43, 119] width 79 height 6
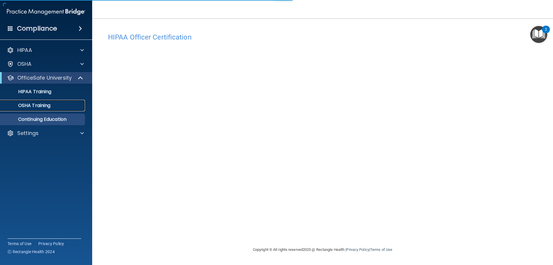
click at [47, 104] on p "OSHA Training" at bounding box center [27, 105] width 47 height 6
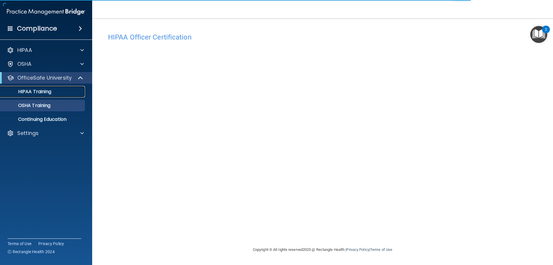
click at [45, 90] on p "HIPAA Training" at bounding box center [28, 92] width 48 height 6
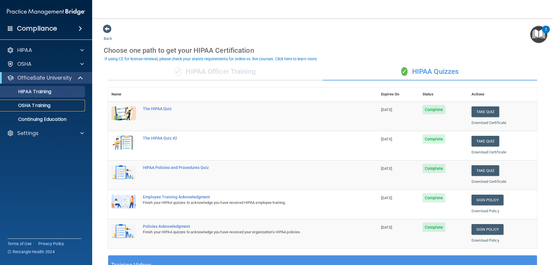
click at [50, 103] on p "OSHA Training" at bounding box center [27, 105] width 47 height 6
